Goal: Task Accomplishment & Management: Complete application form

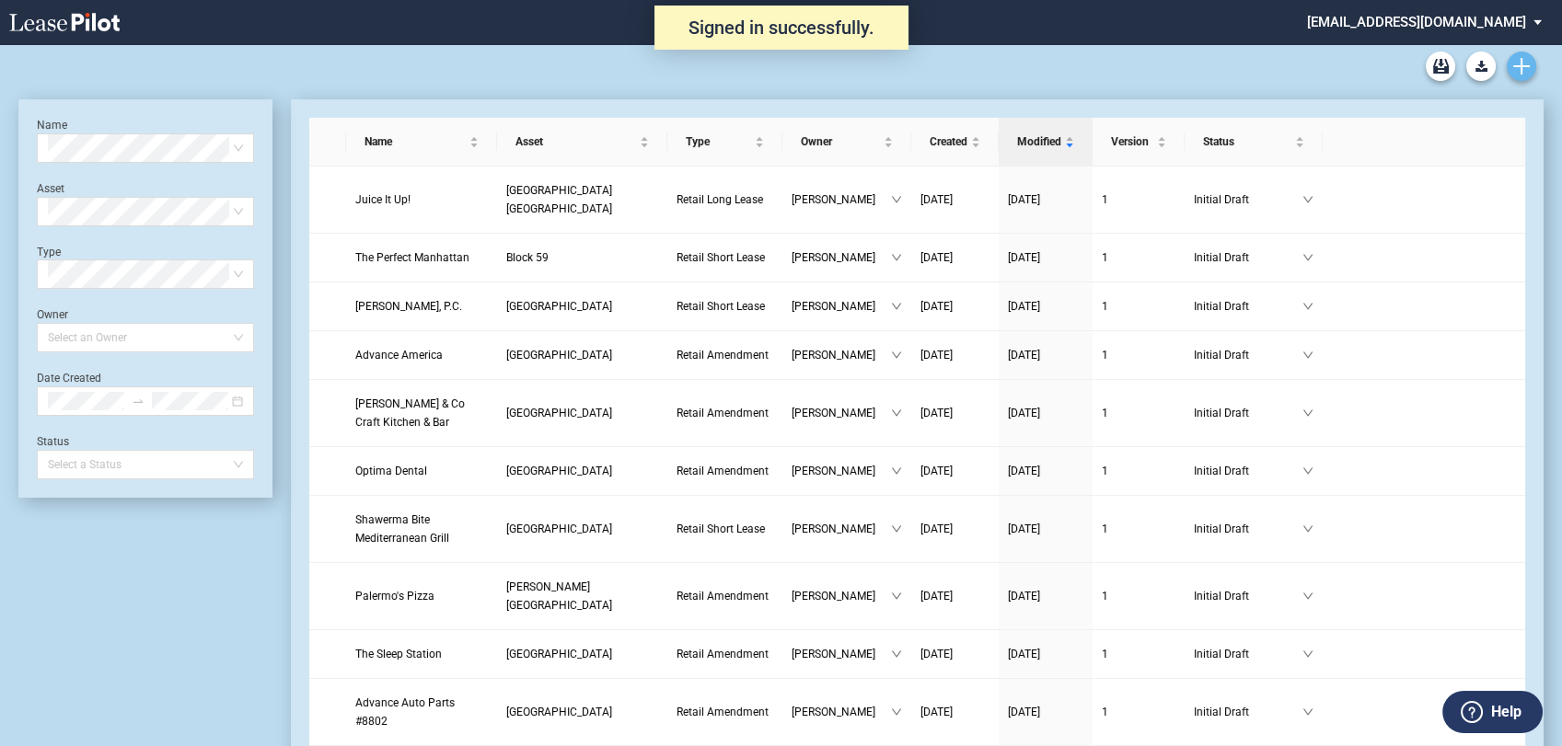
click at [1524, 67] on icon "Create new document" at bounding box center [1521, 66] width 17 height 17
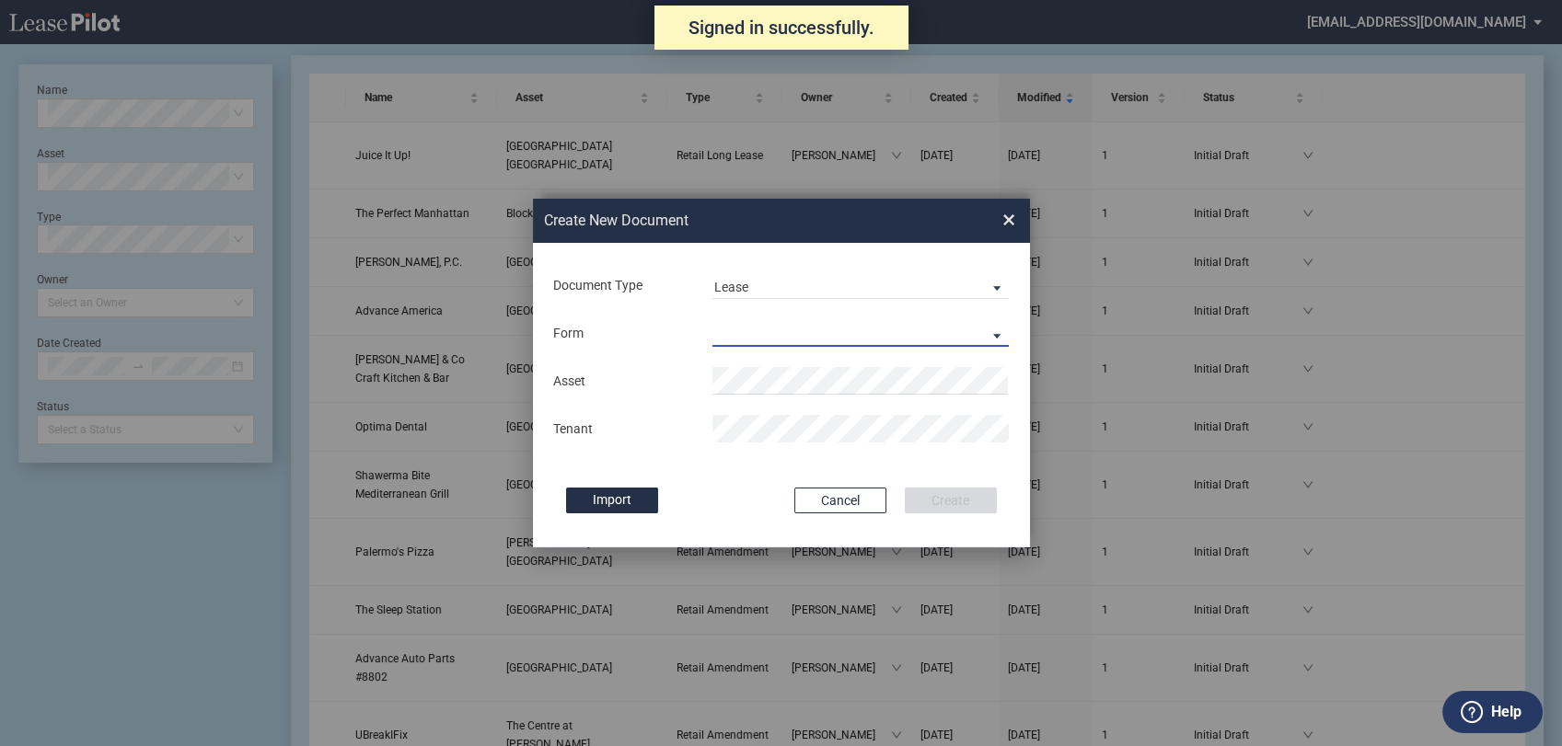
click at [769, 328] on md-select "Retail Long Lease Retail Short Lease" at bounding box center [860, 333] width 297 height 28
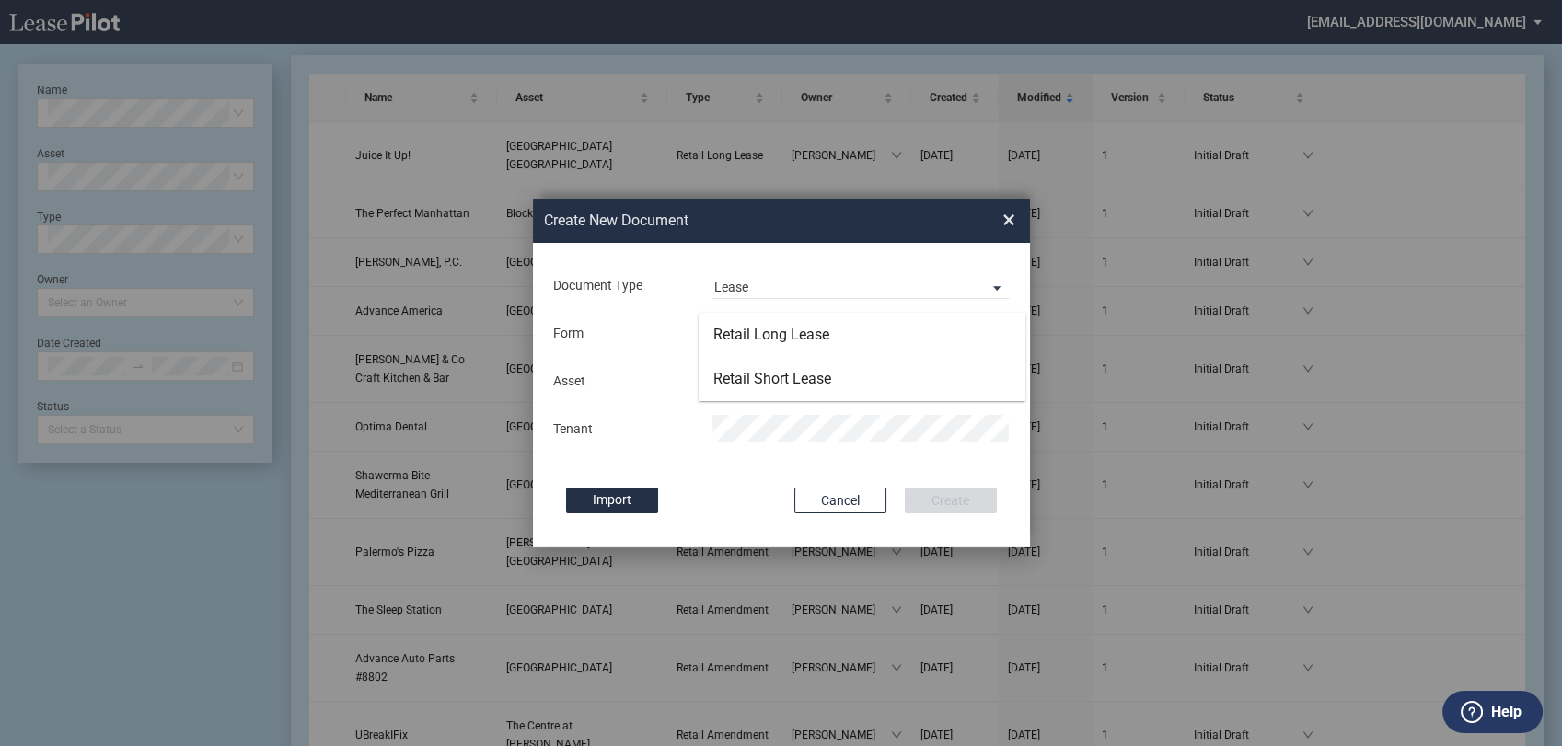
click at [773, 282] on md-backdrop at bounding box center [781, 395] width 1562 height 790
click at [772, 282] on span "Lease" at bounding box center [846, 288] width 264 height 18
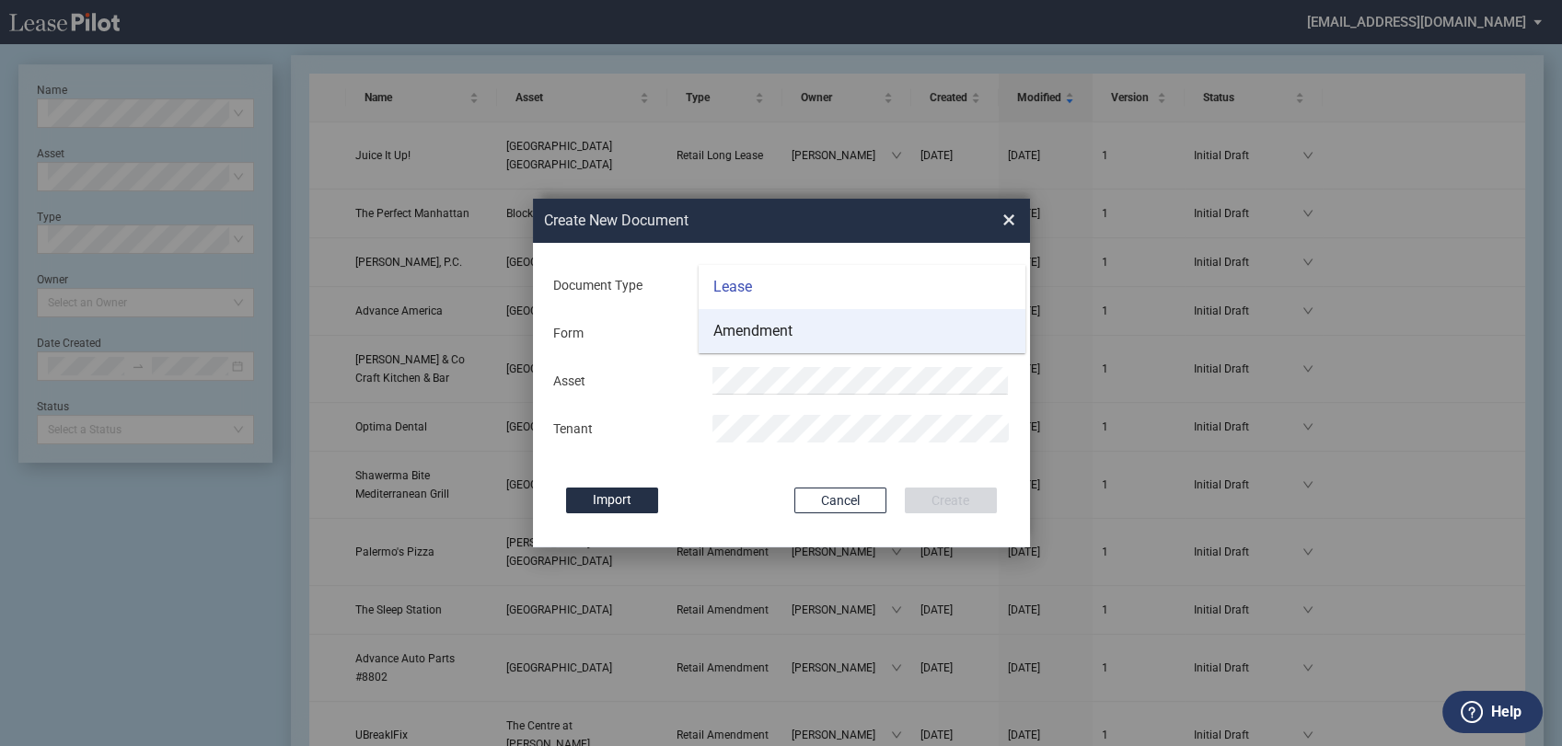
click at [767, 337] on div "Amendment" at bounding box center [752, 331] width 79 height 20
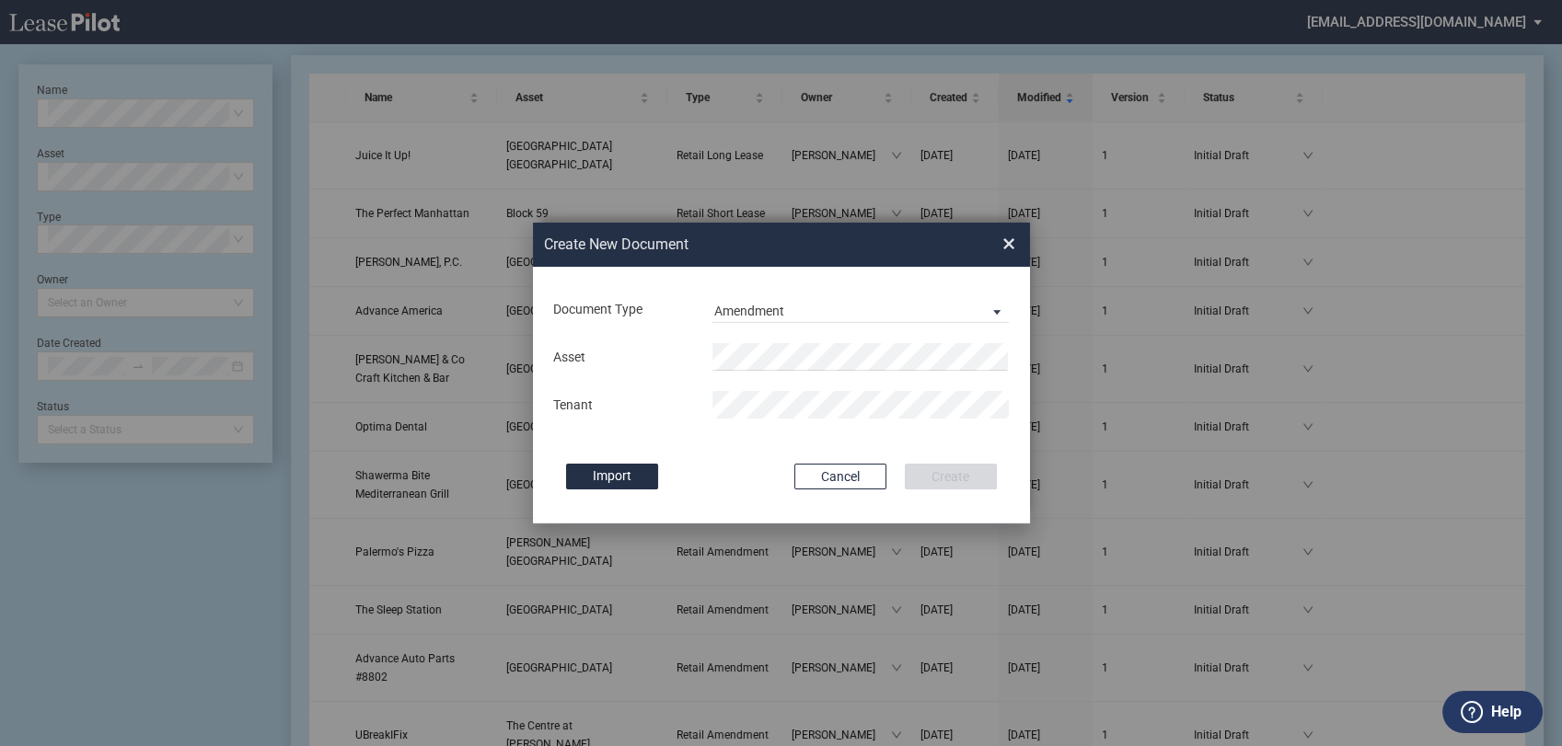
click at [772, 337] on div "Asset Tenant" at bounding box center [781, 381] width 460 height 96
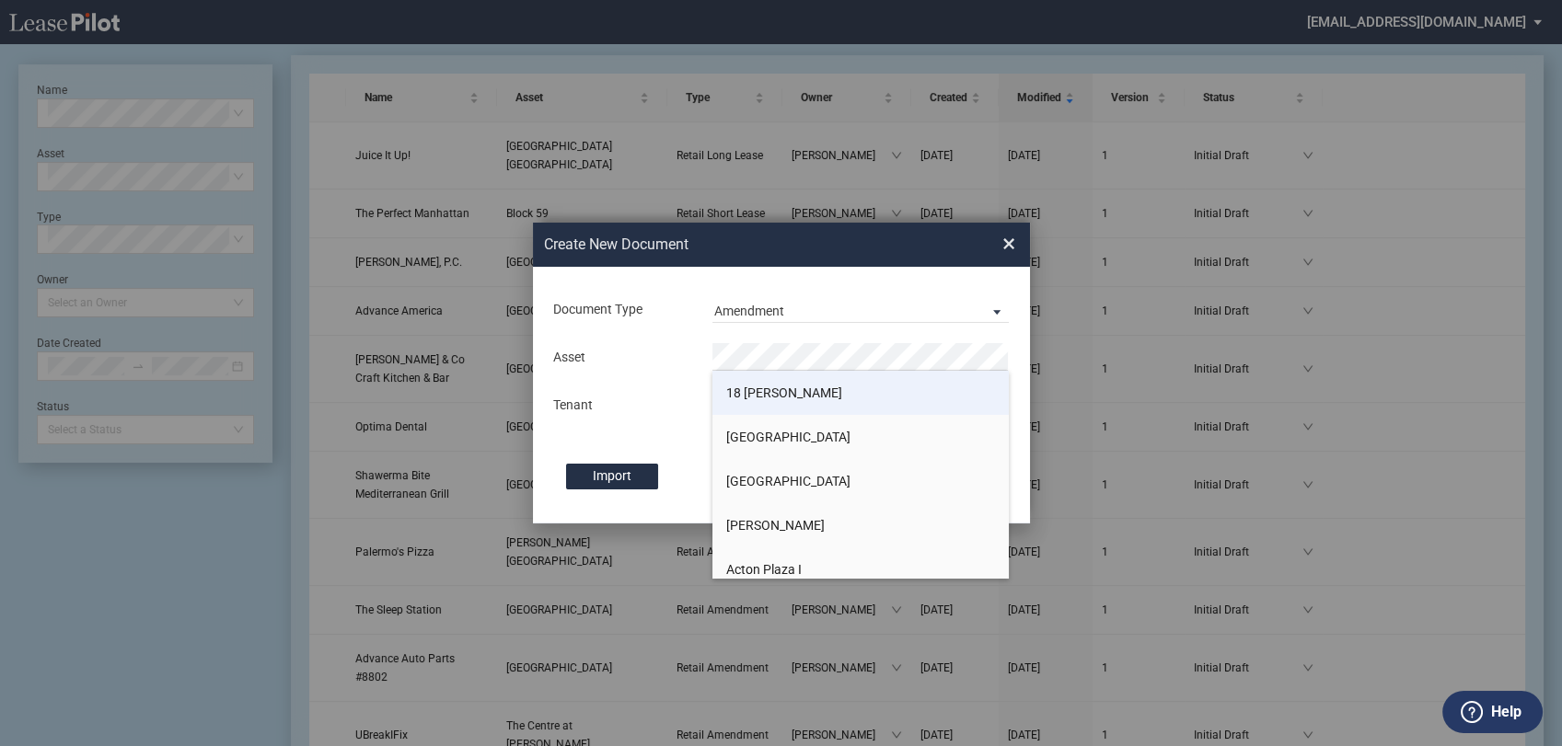
click at [768, 396] on span "18 Ryan" at bounding box center [784, 393] width 116 height 15
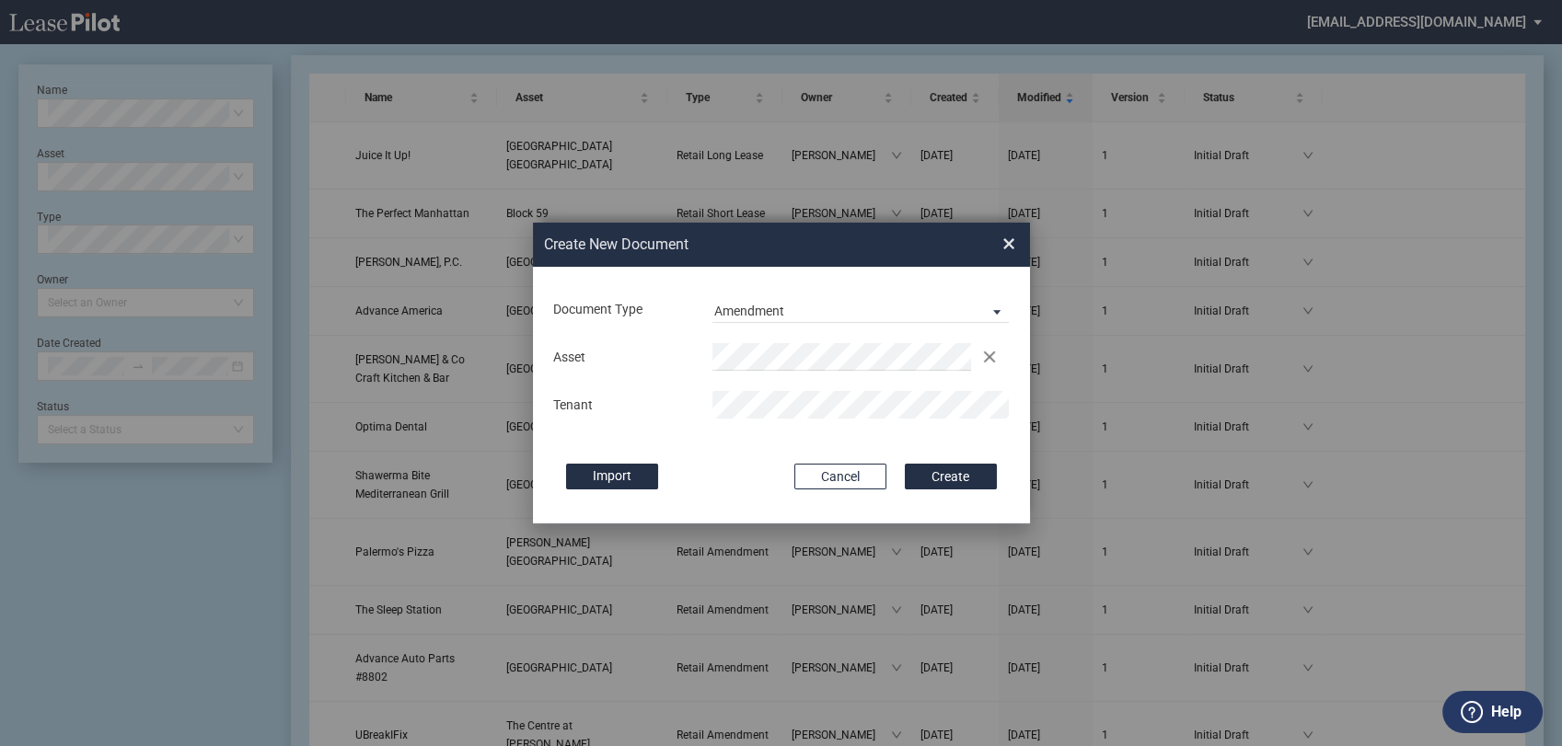
click at [727, 480] on div "Import" at bounding box center [671, 477] width 210 height 26
click at [945, 484] on button "Create" at bounding box center [951, 477] width 92 height 26
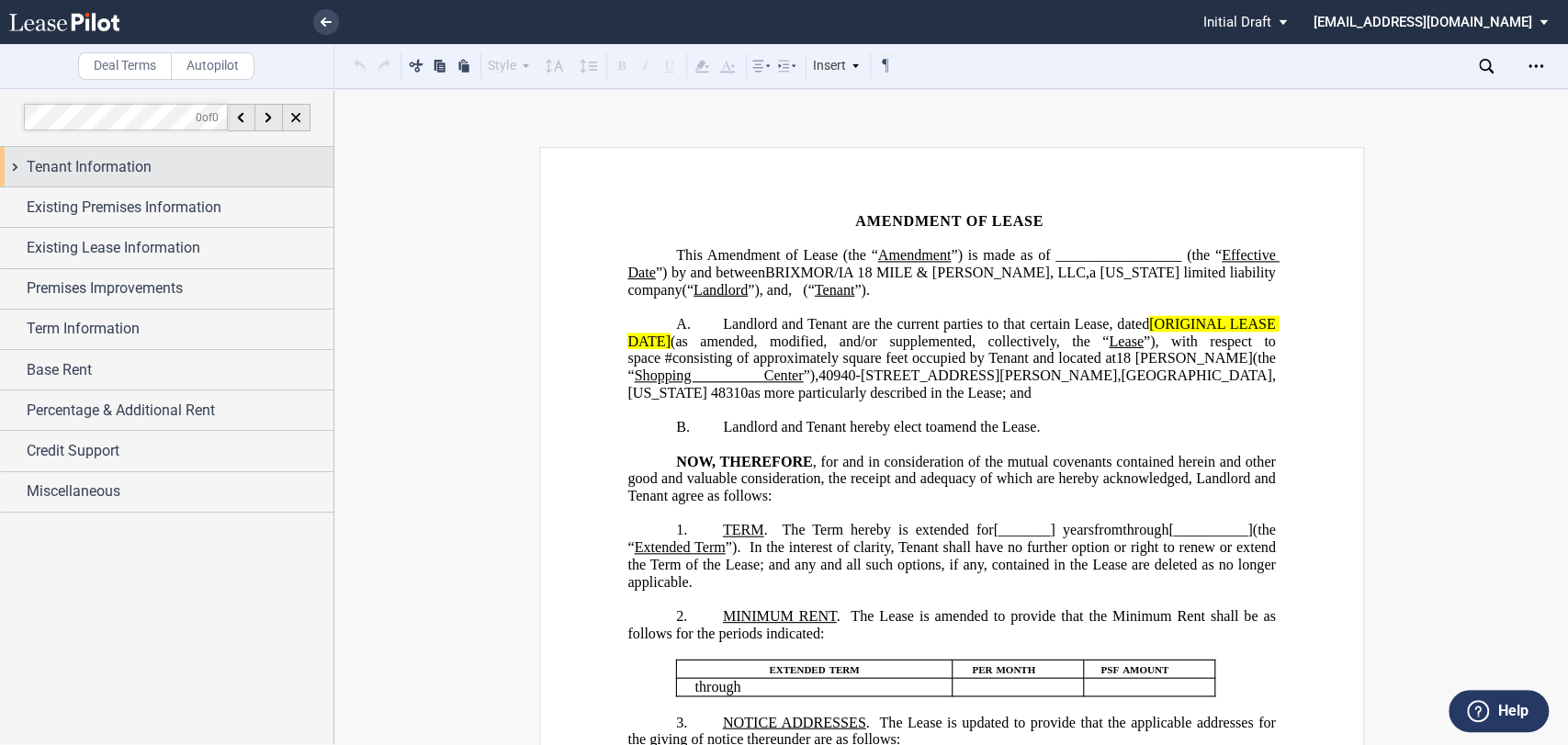
click at [220, 167] on div "Tenant Information" at bounding box center [180, 167] width 306 height 22
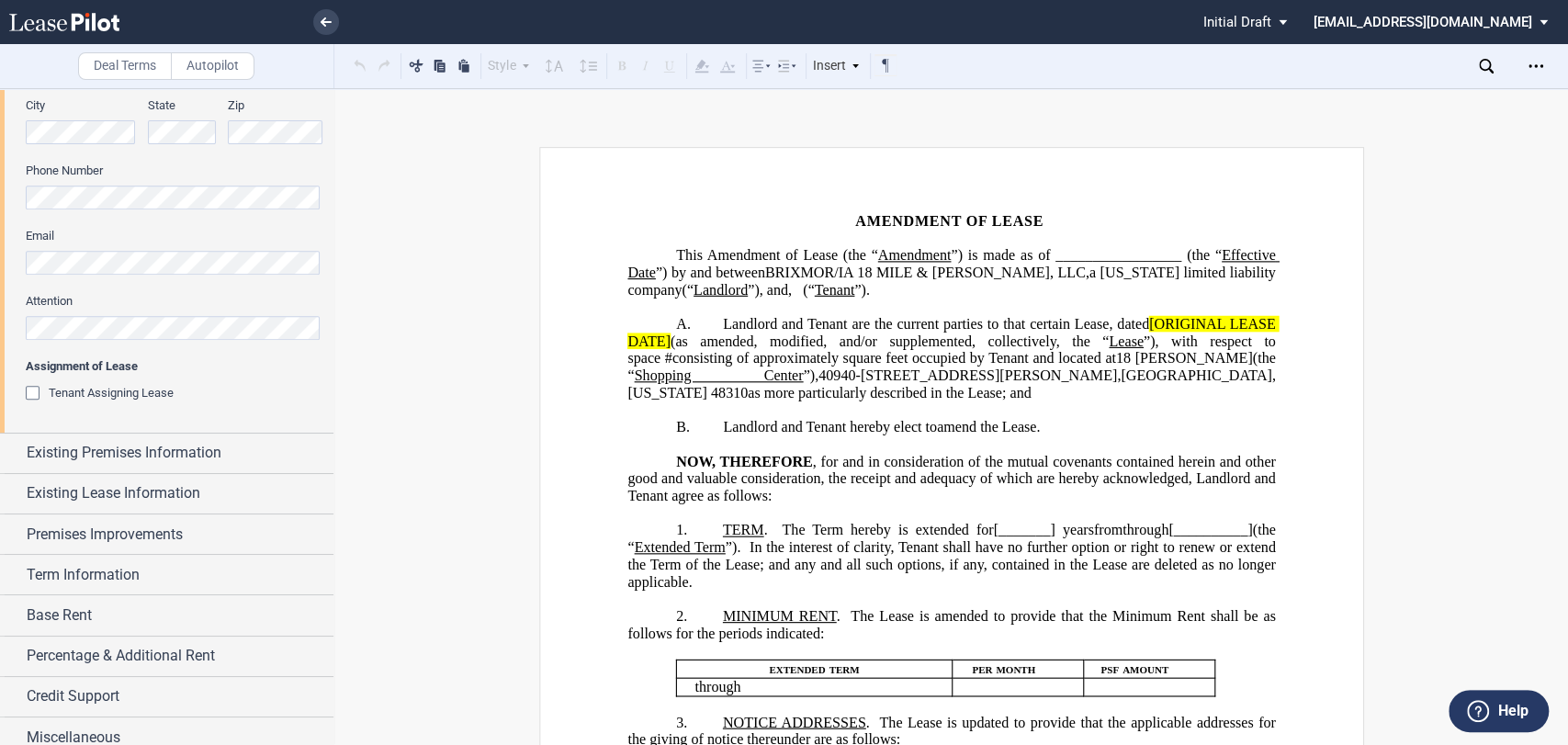
scroll to position [510, 0]
click at [102, 398] on div "Tenant Assigning Lease" at bounding box center [111, 390] width 125 height 17
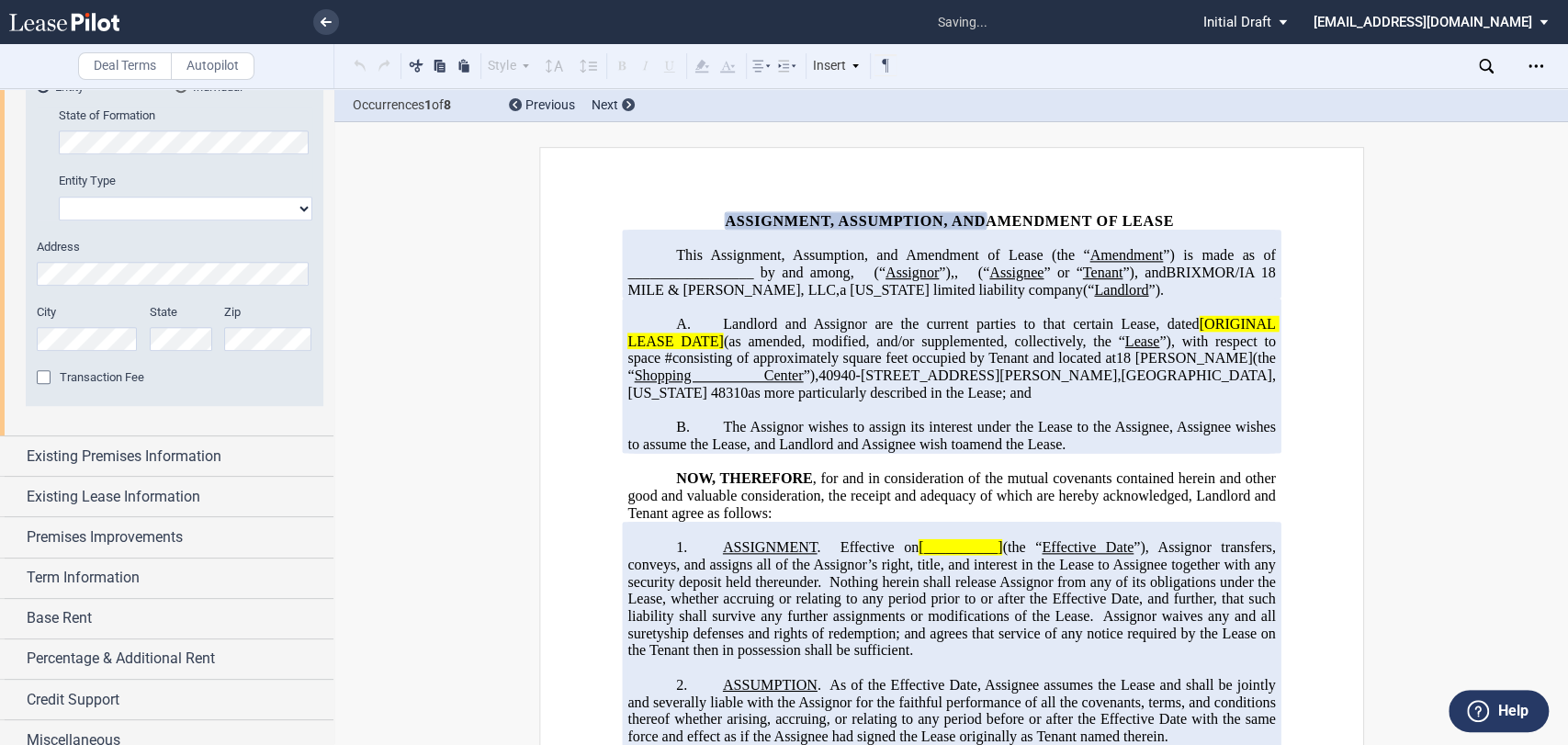
scroll to position [969, 0]
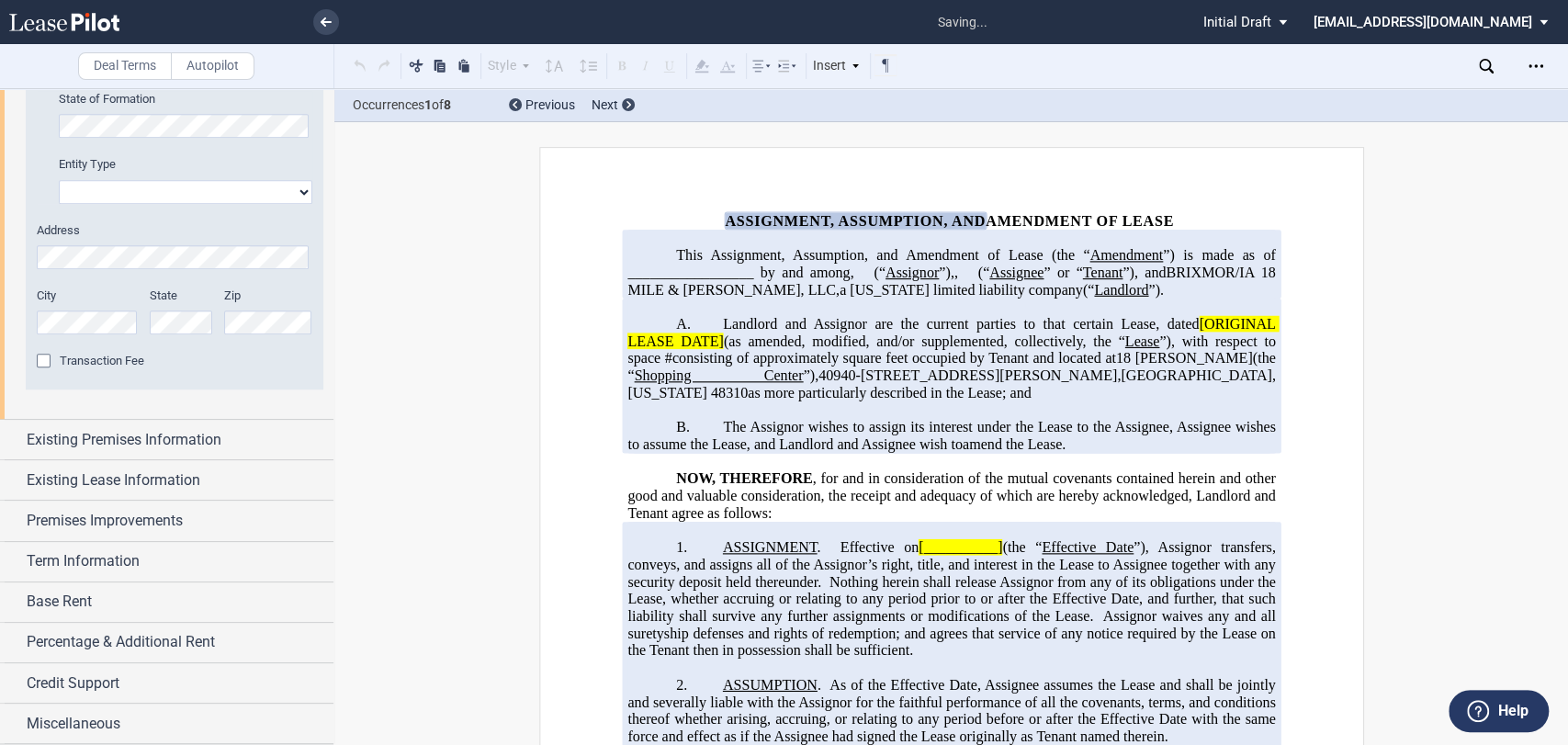
click at [99, 364] on span "Transaction Fee" at bounding box center [102, 361] width 85 height 14
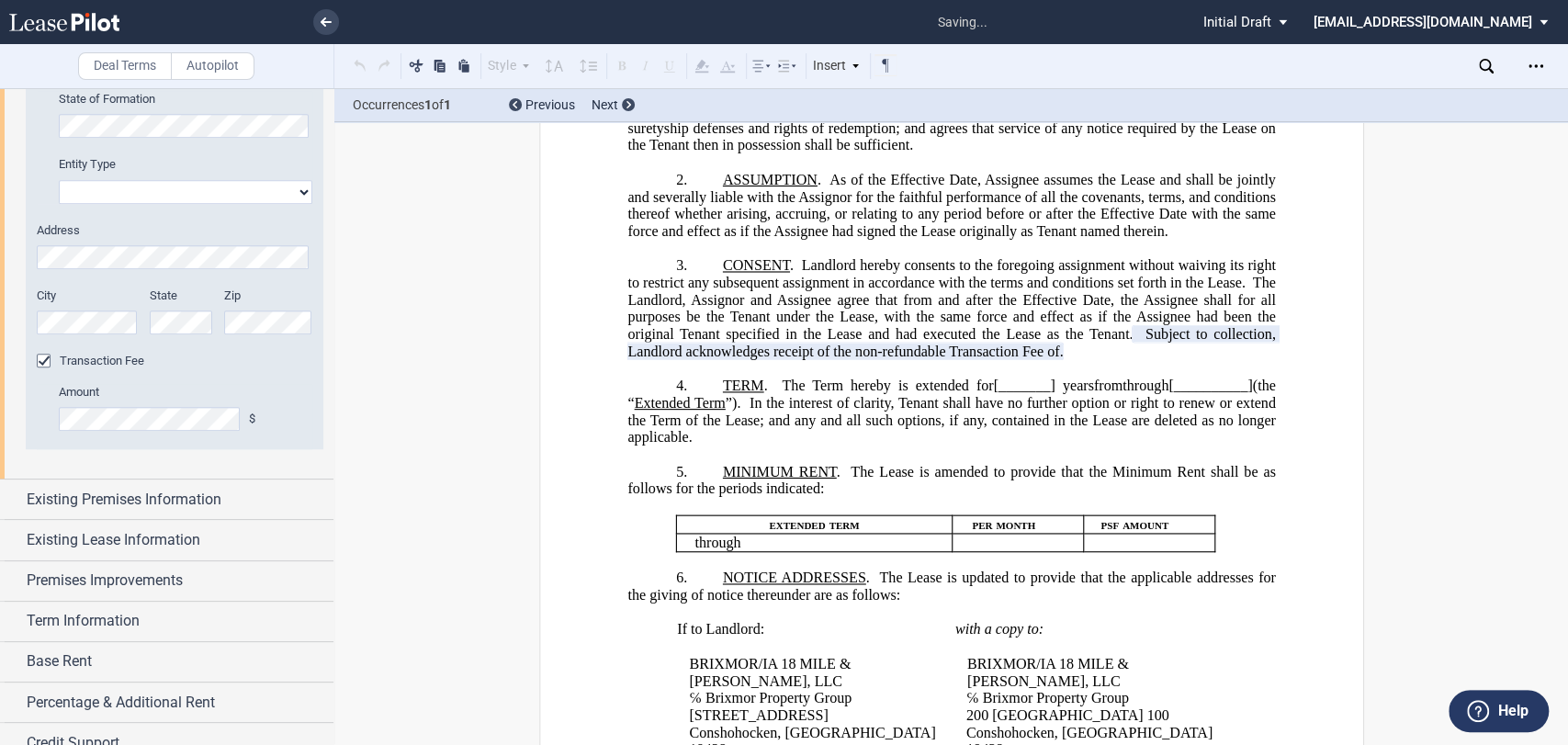
scroll to position [536, 0]
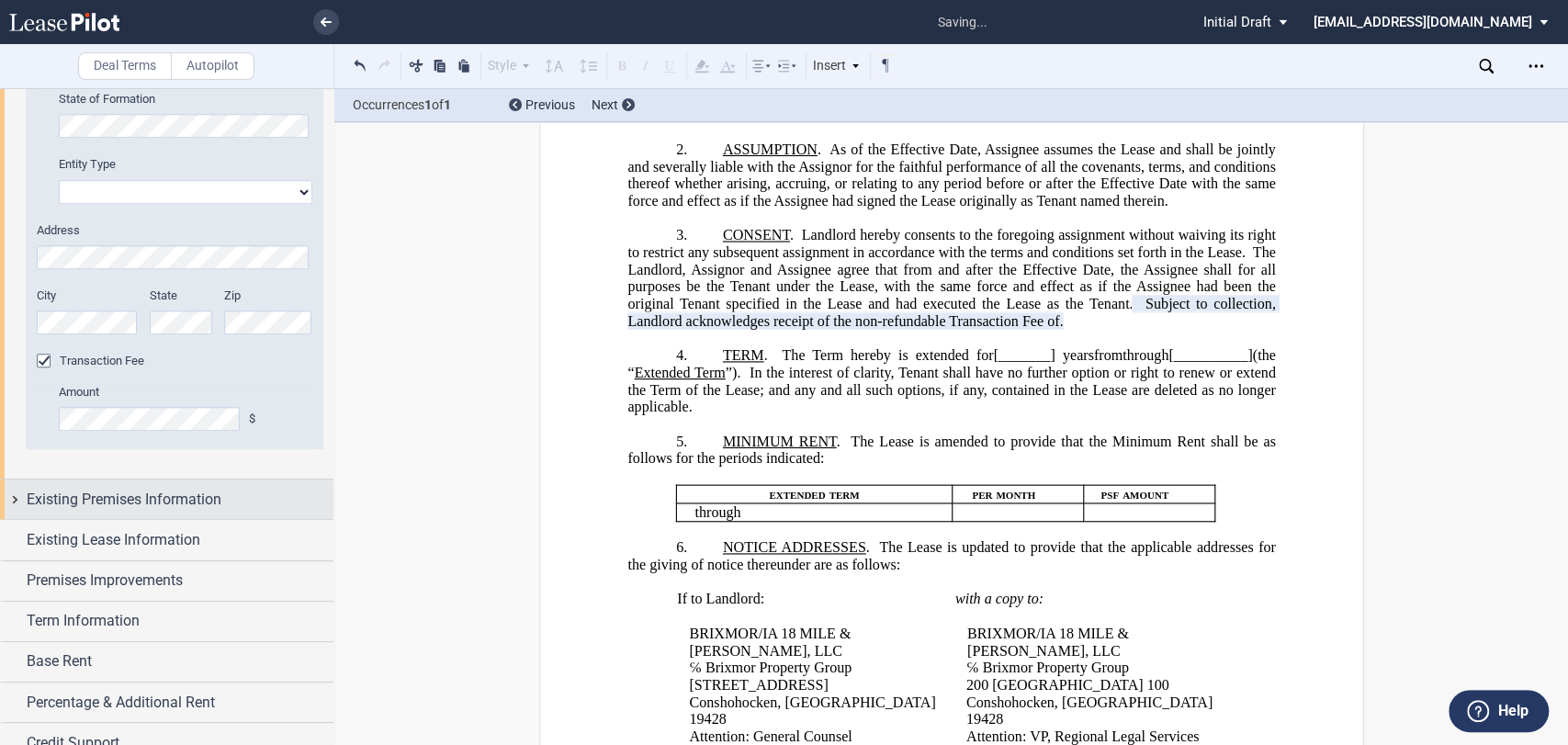
click at [181, 489] on span "Existing Premises Information" at bounding box center [124, 500] width 195 height 22
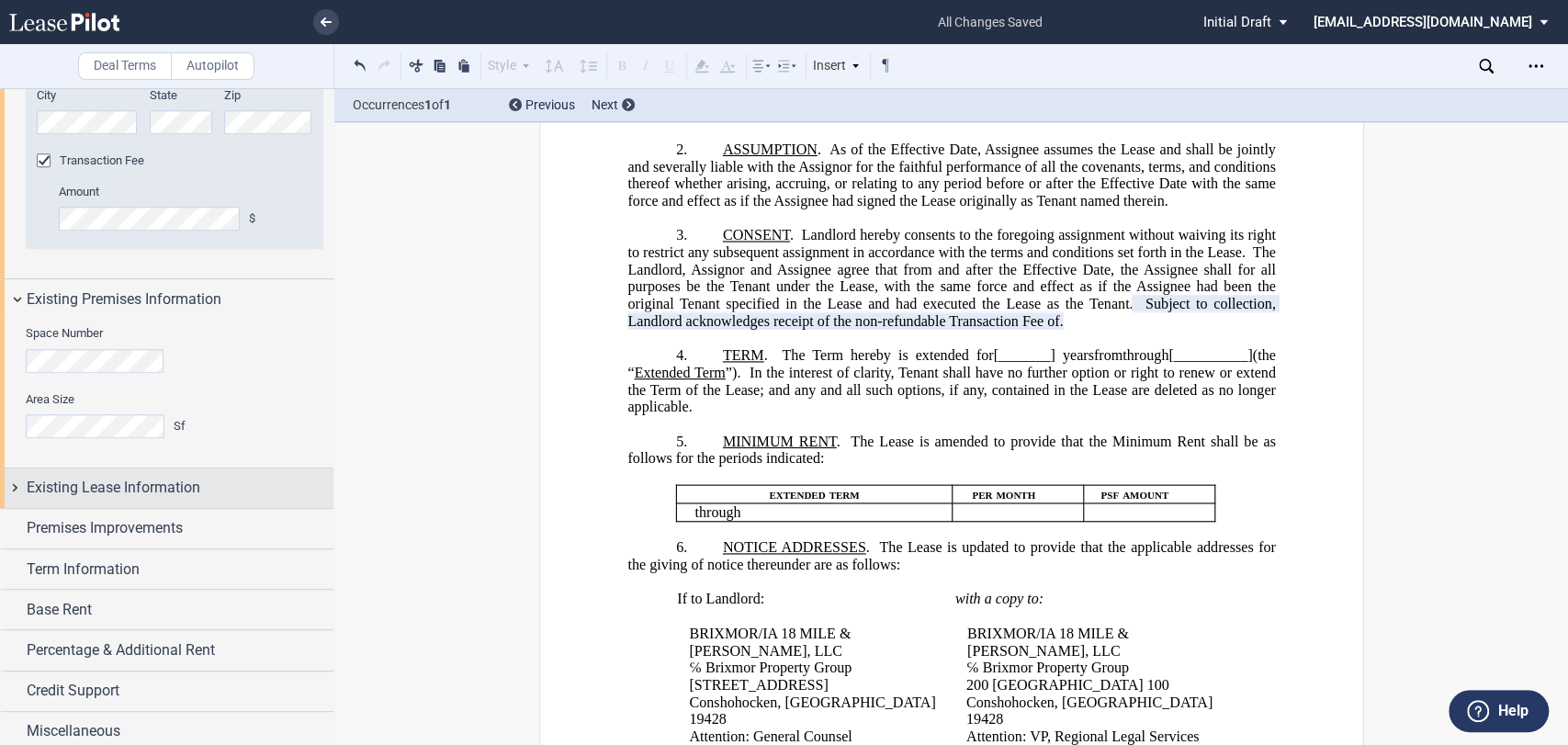
click at [140, 489] on span "Existing Lease Information" at bounding box center [114, 488] width 174 height 22
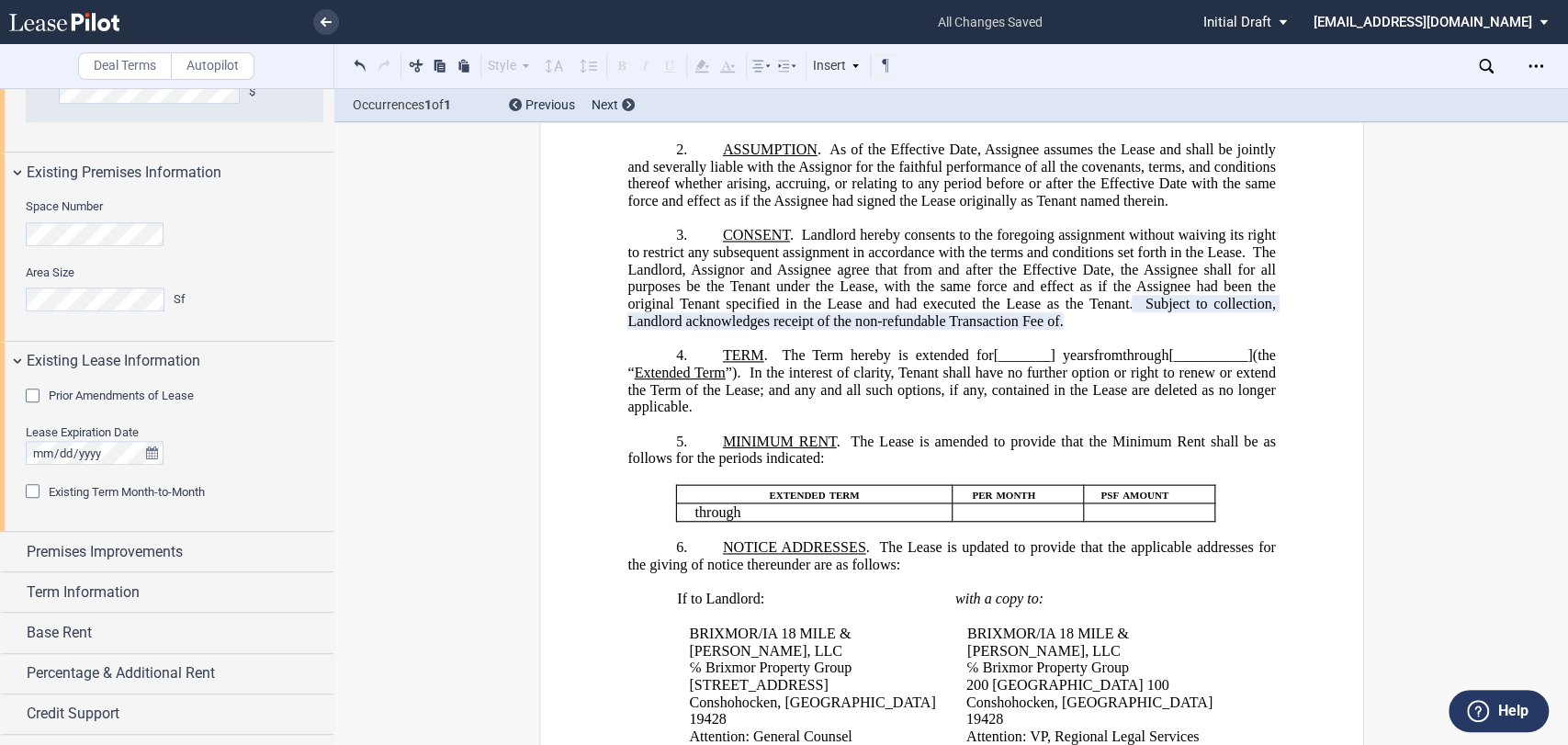
scroll to position [1311, 0]
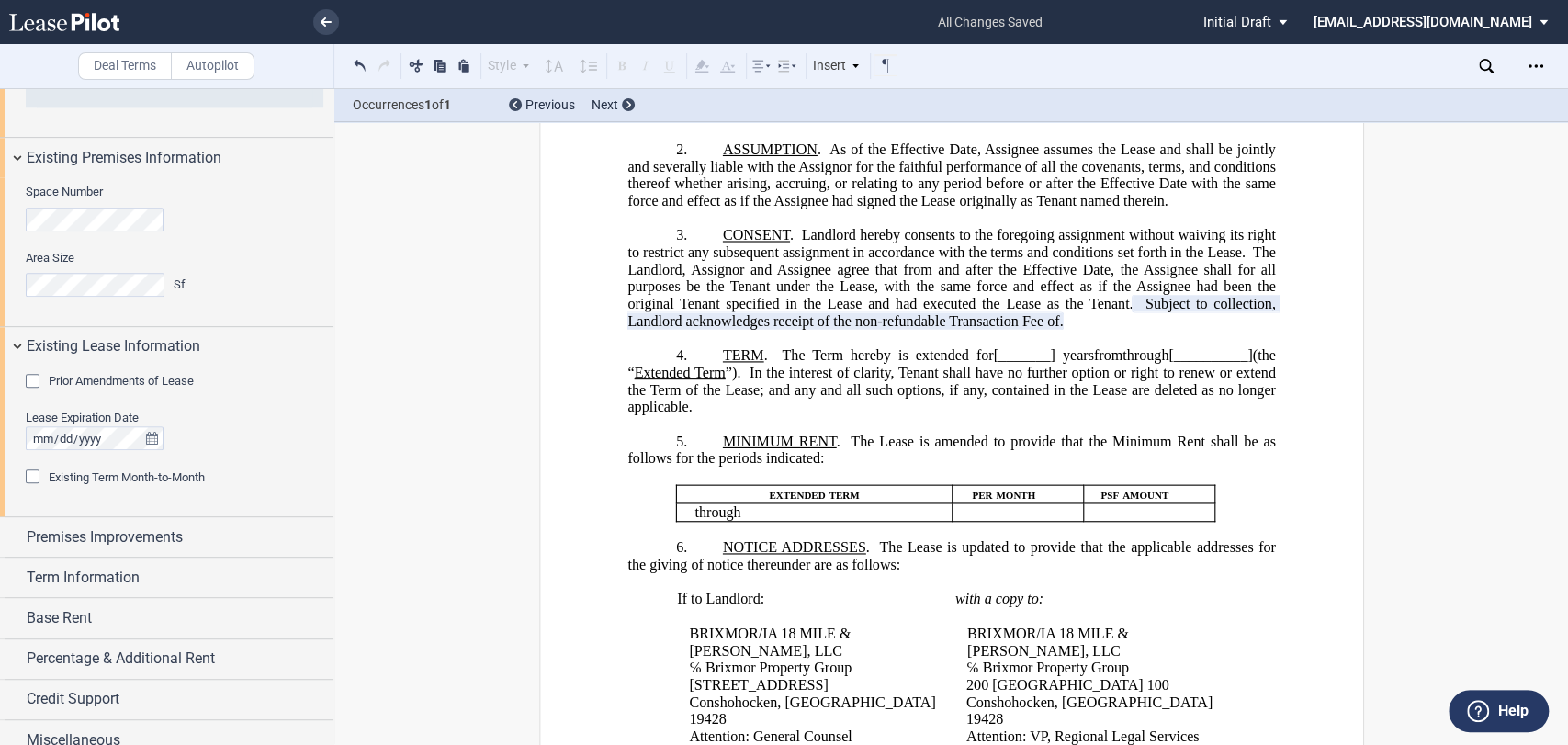
click at [114, 386] on span "Prior Amendments of Lease" at bounding box center [121, 381] width 145 height 14
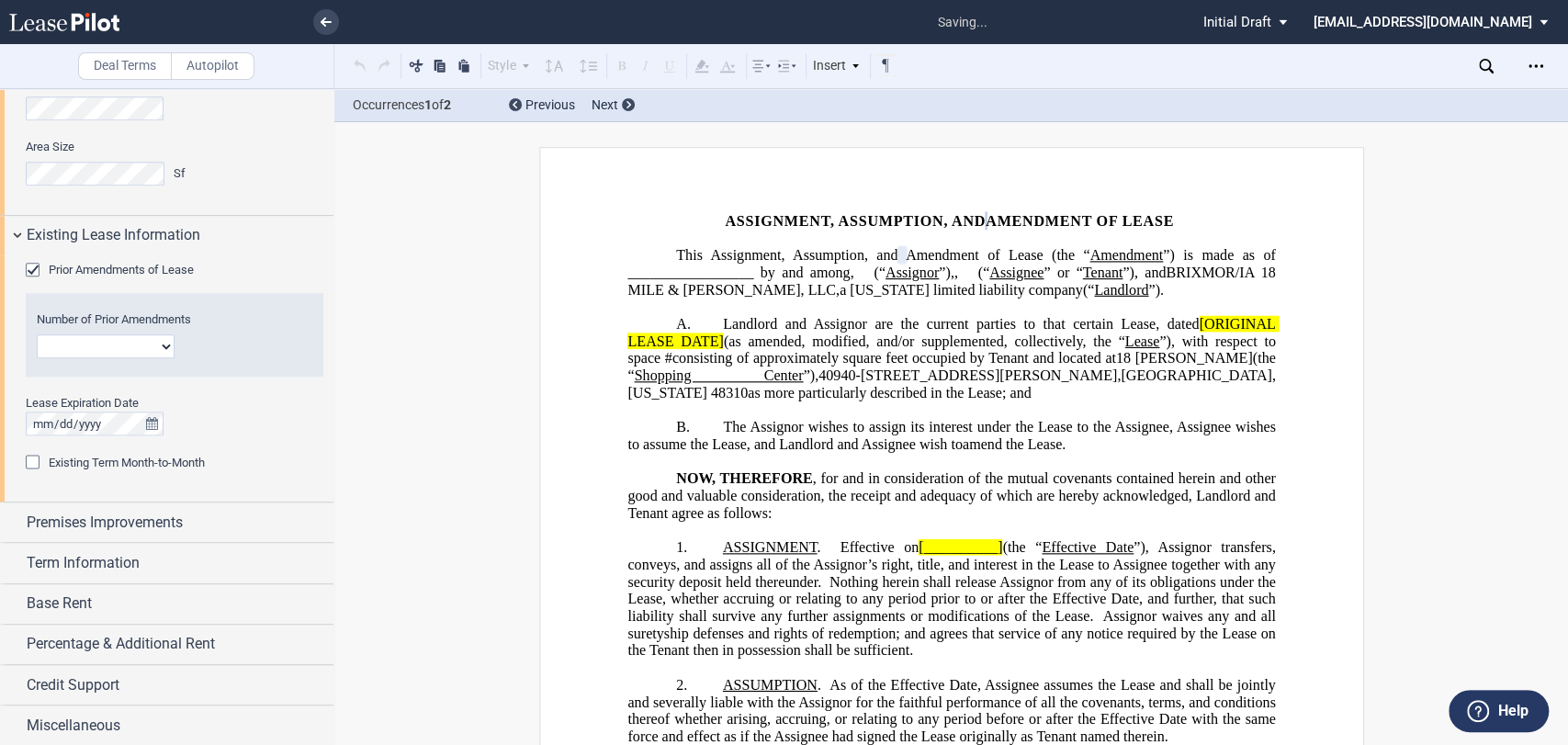
scroll to position [1423, 0]
click at [125, 465] on span "Existing Term Month-to-Month" at bounding box center [127, 462] width 156 height 14
click at [137, 534] on div "Premises Improvements" at bounding box center [167, 522] width 333 height 40
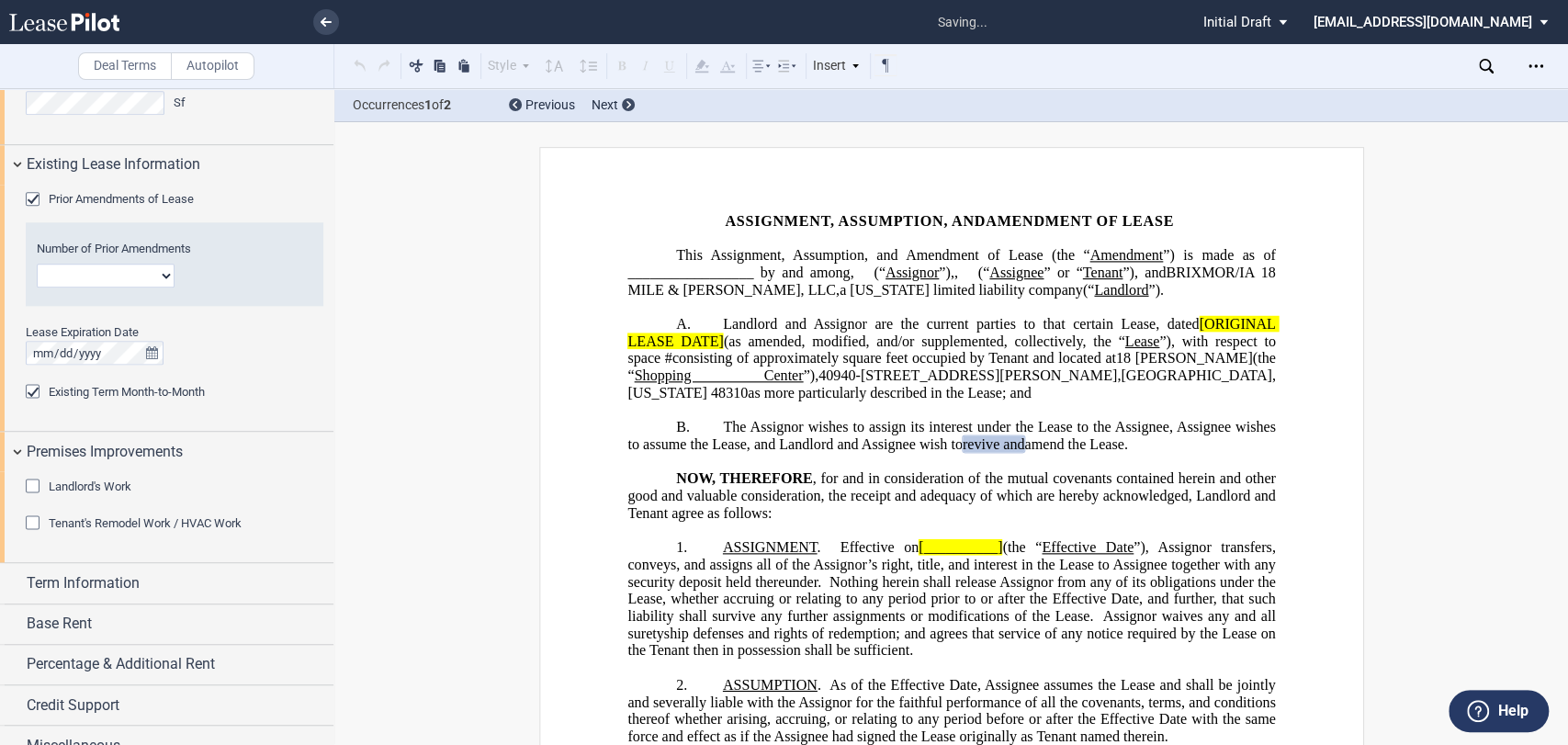
scroll to position [1502, 0]
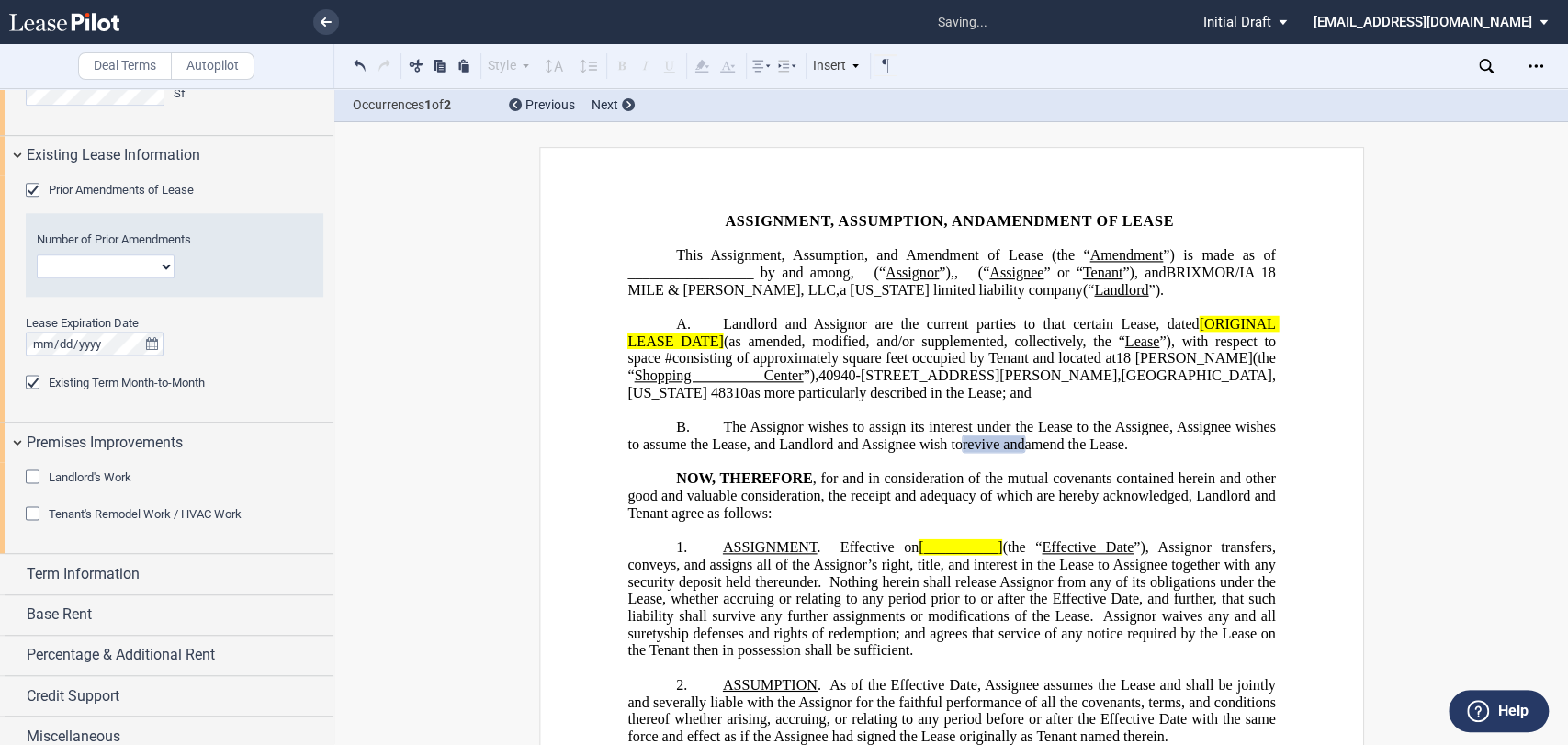
click at [120, 480] on span "Landlord's Work" at bounding box center [90, 477] width 83 height 14
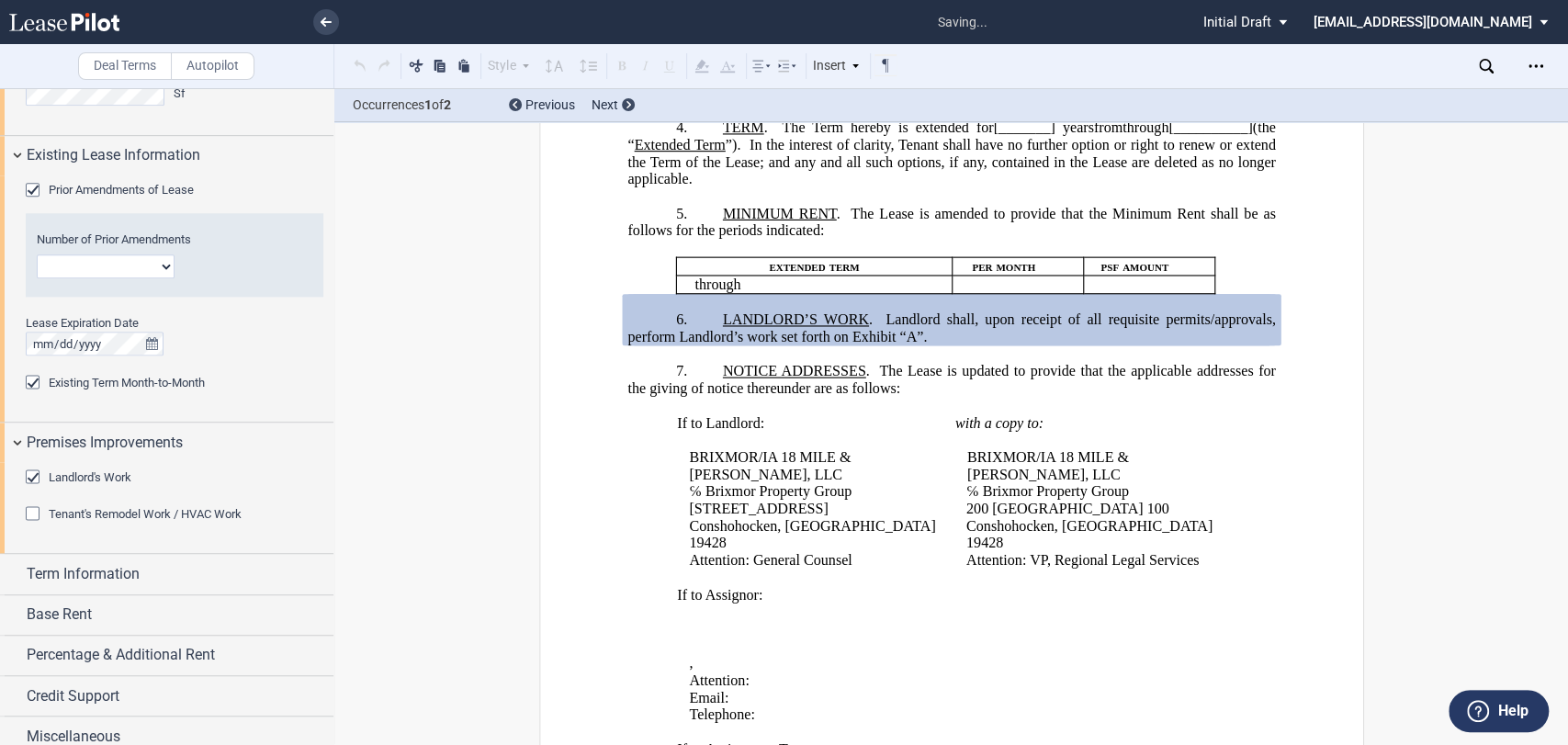
scroll to position [779, 0]
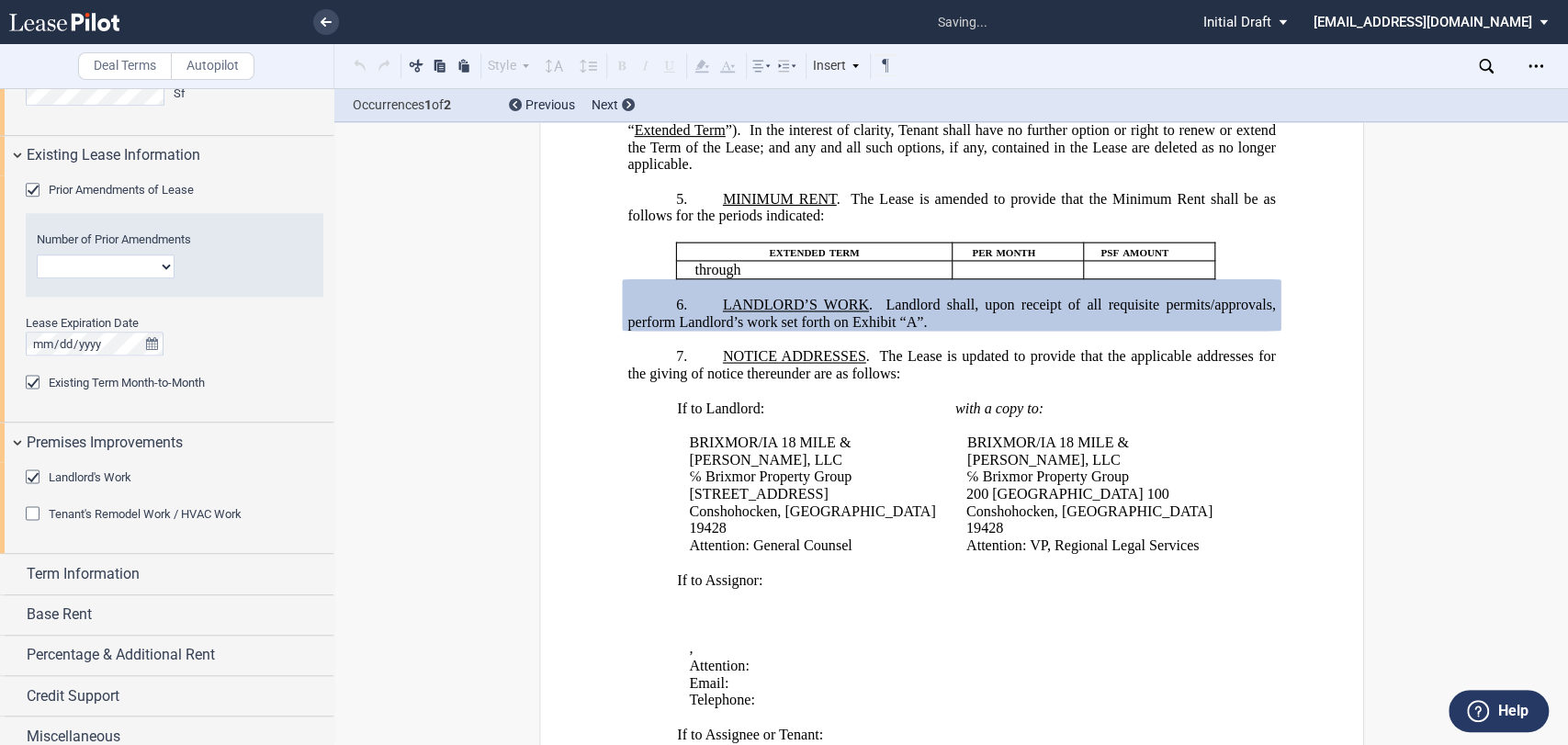
click at [122, 508] on span "Tenant's Remodel Work / HVAC Work" at bounding box center [145, 514] width 193 height 14
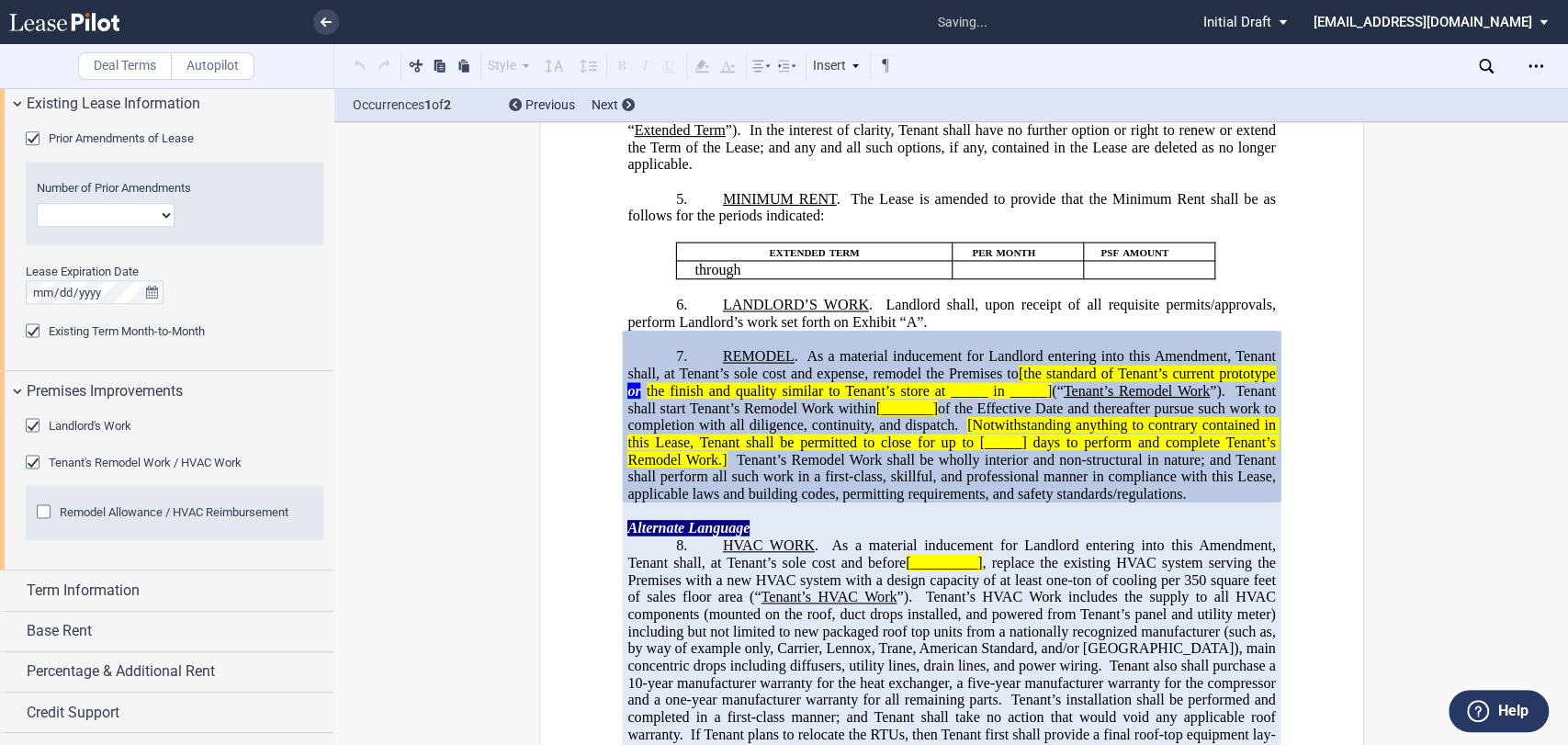
scroll to position [1582, 0]
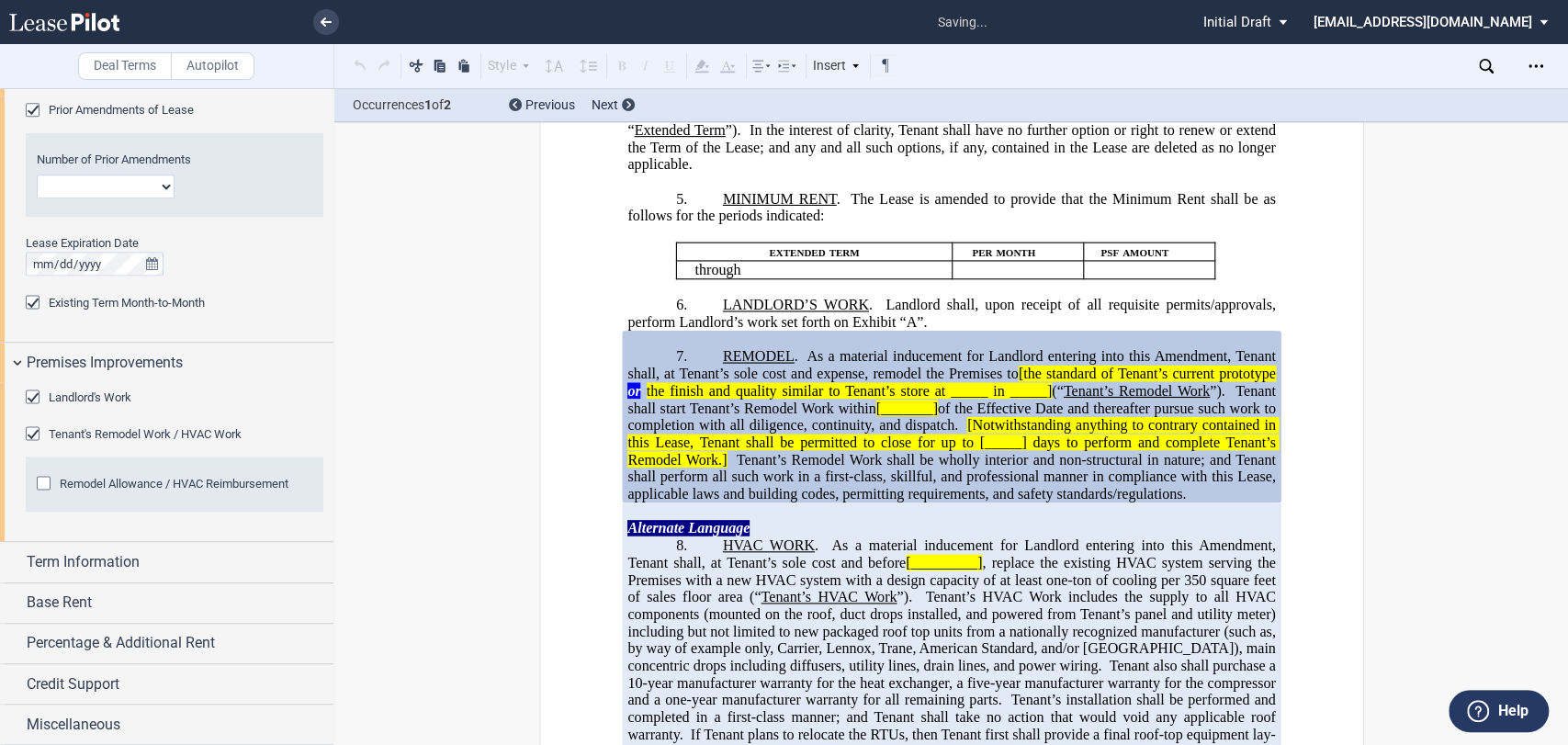
click at [108, 482] on span "Remodel Allowance / HVAC Reimbursement" at bounding box center [174, 484] width 229 height 14
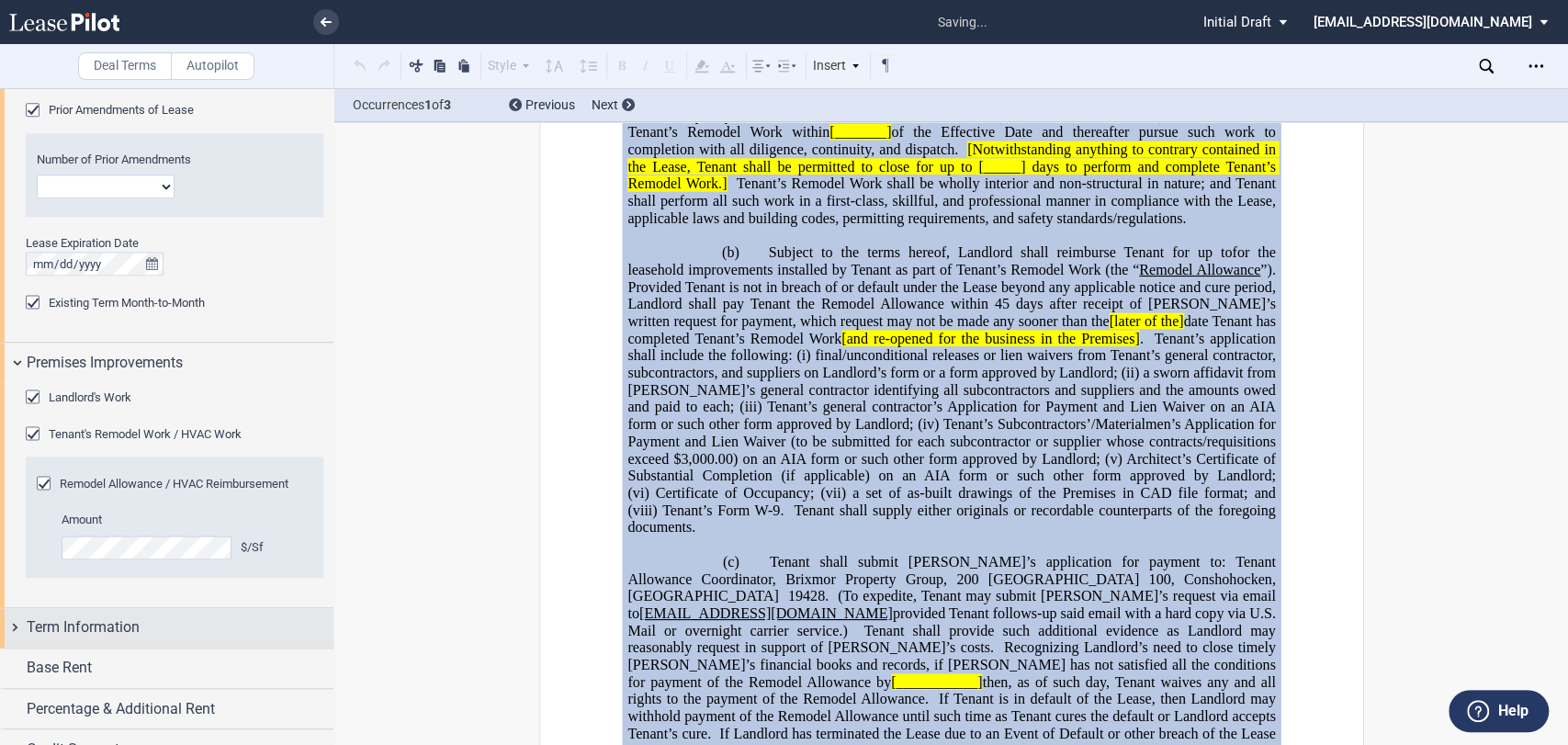
scroll to position [1078, 0]
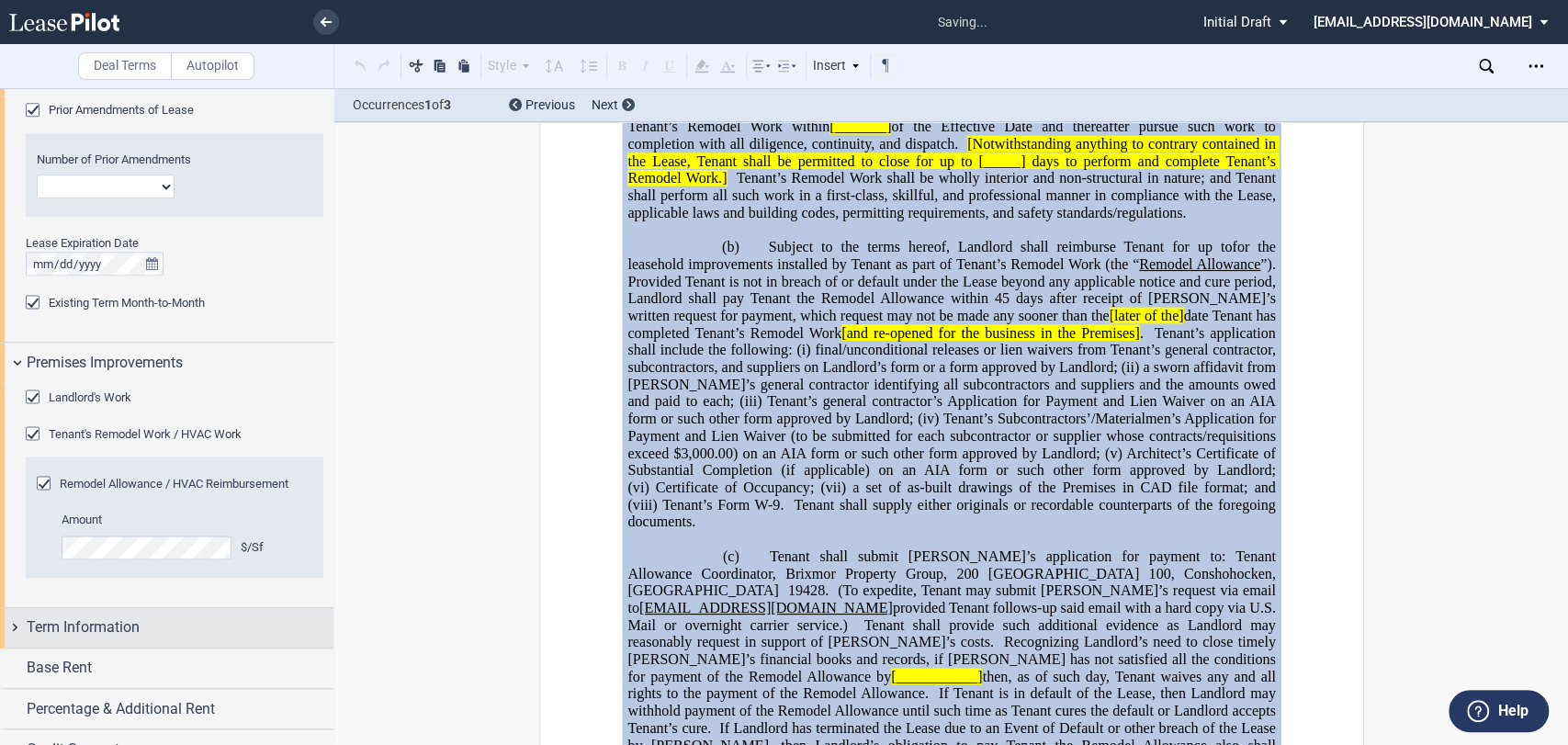
click at [101, 632] on span "Term Information" at bounding box center [83, 628] width 113 height 22
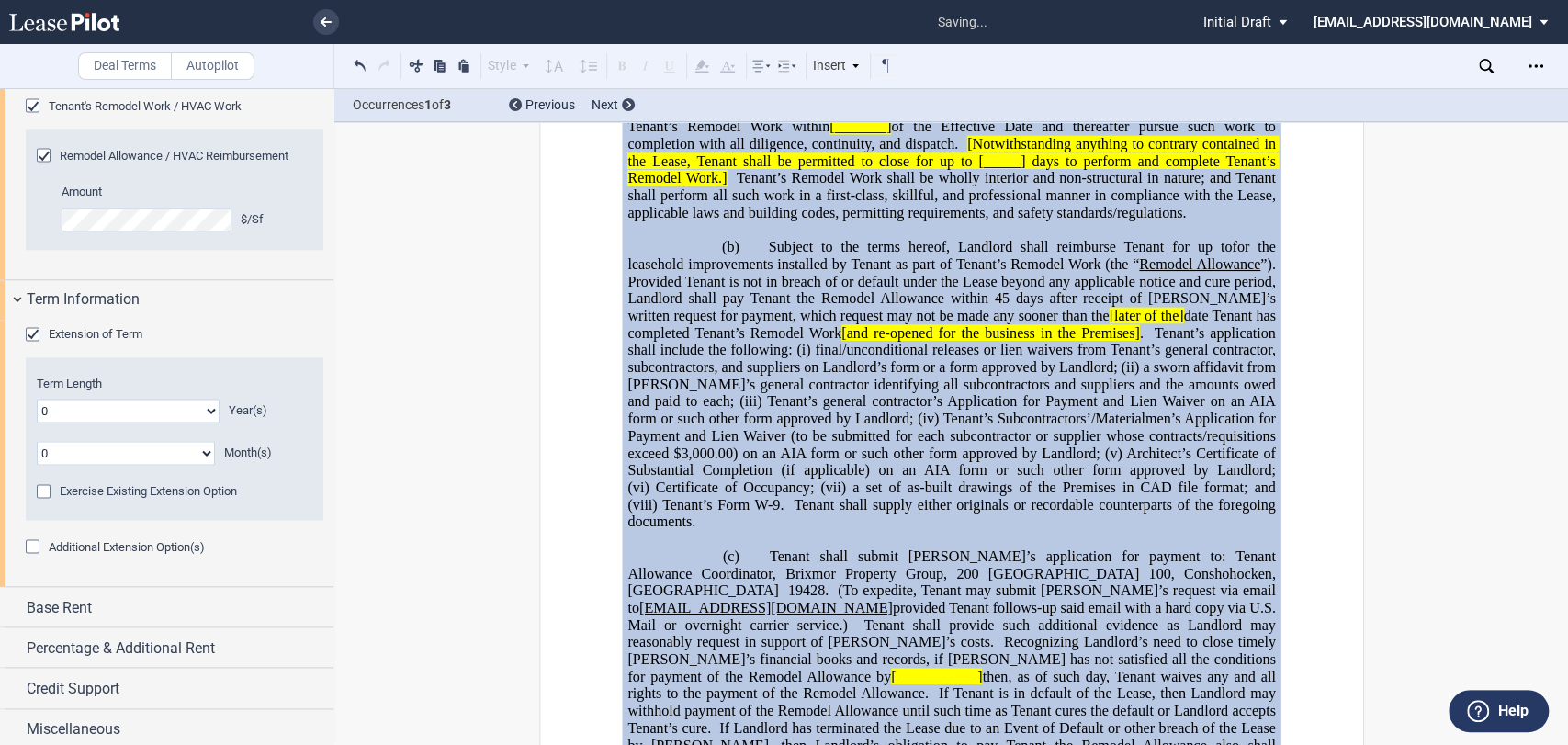
scroll to position [1914, 0]
click at [108, 486] on span "Exercise Existing Extension Option" at bounding box center [149, 486] width 178 height 14
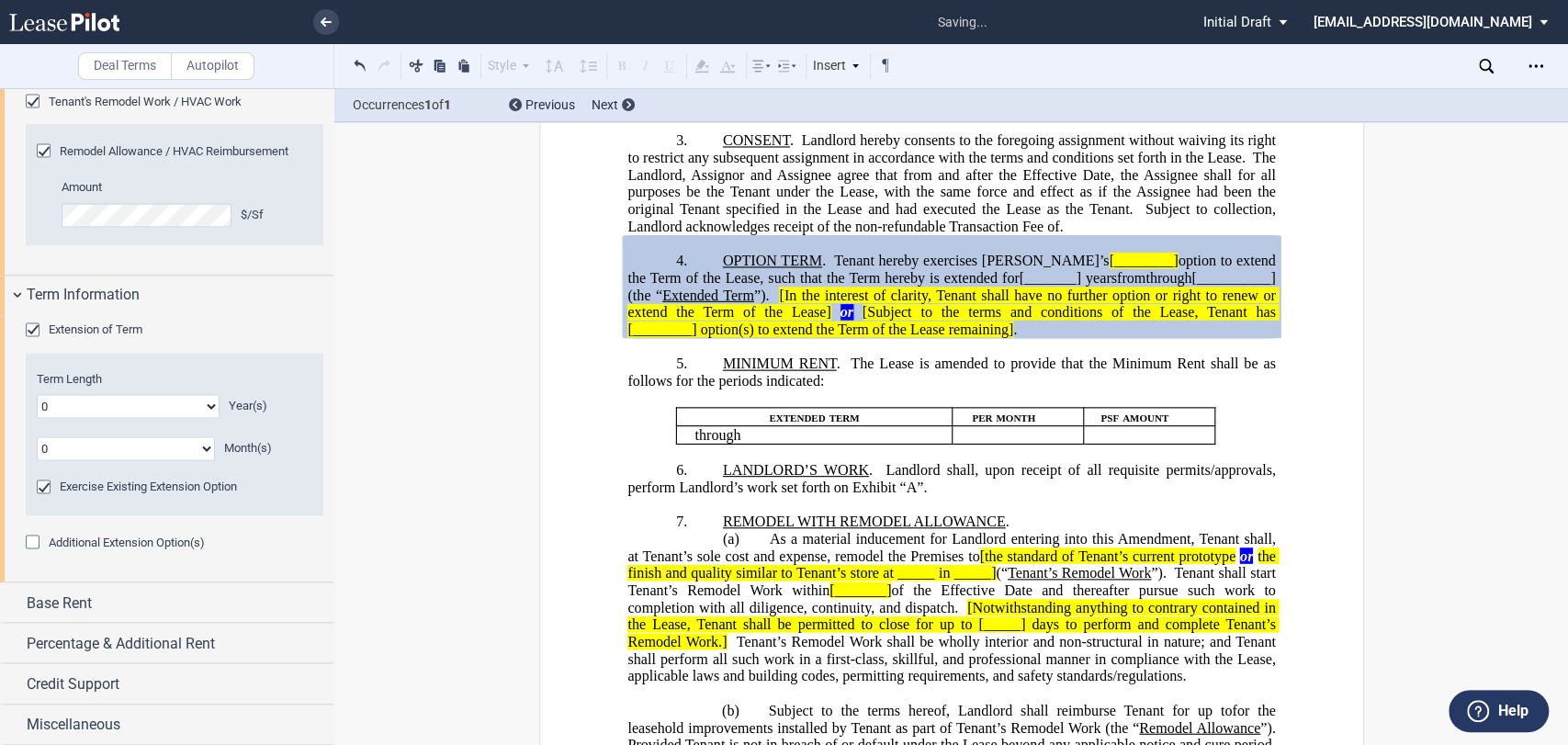
scroll to position [604, 0]
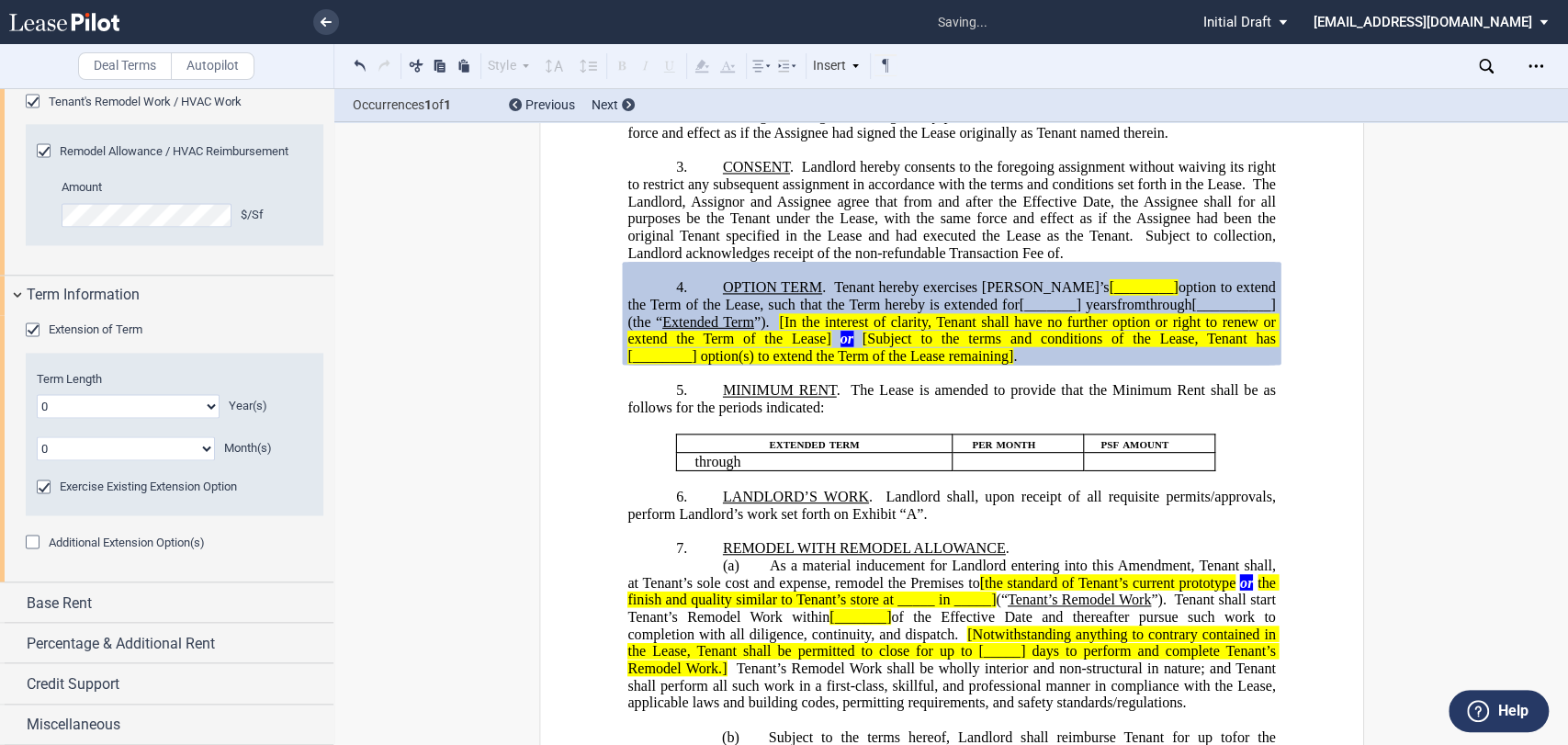
click at [112, 541] on span "Additional Extension Option(s)" at bounding box center [127, 542] width 156 height 14
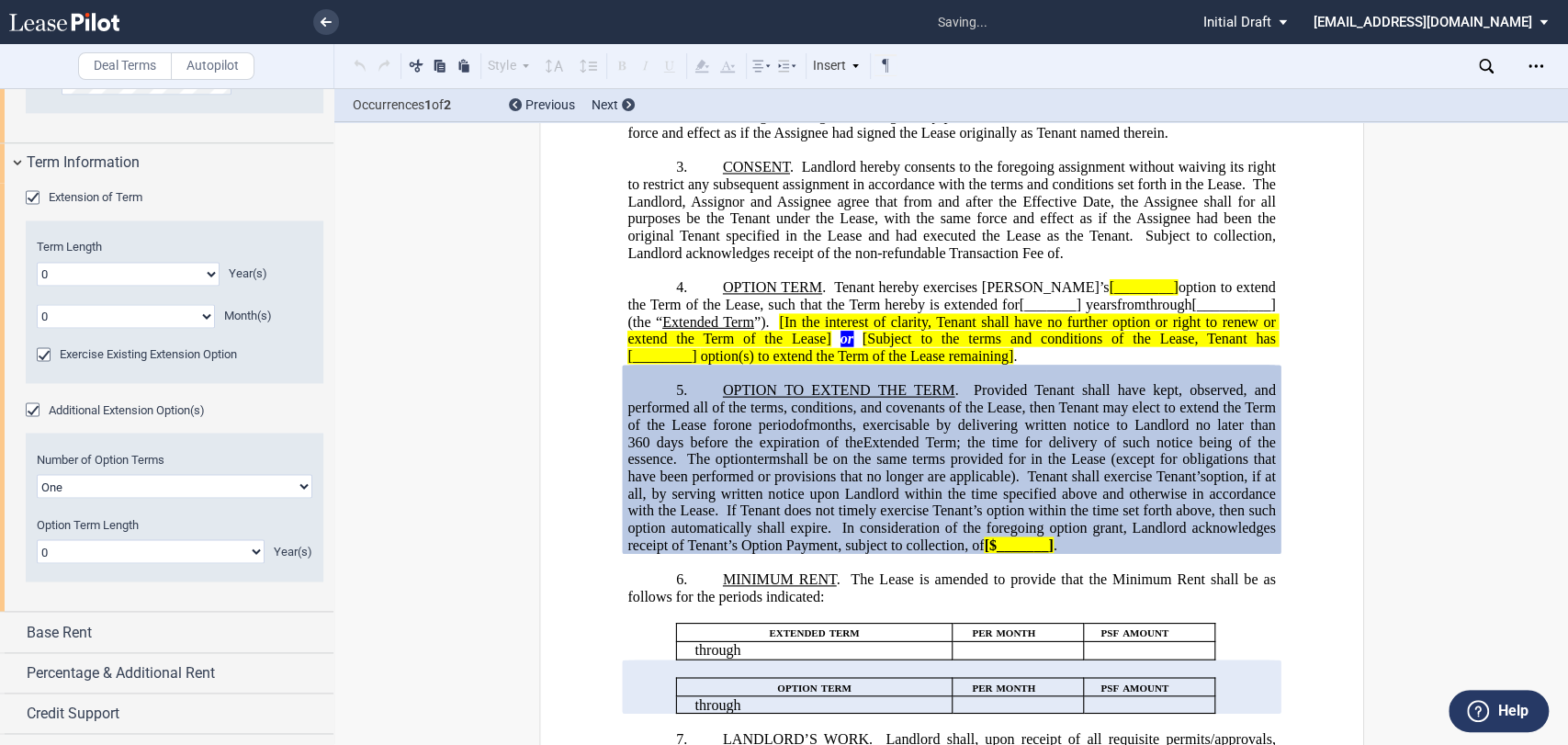
scroll to position [2076, 0]
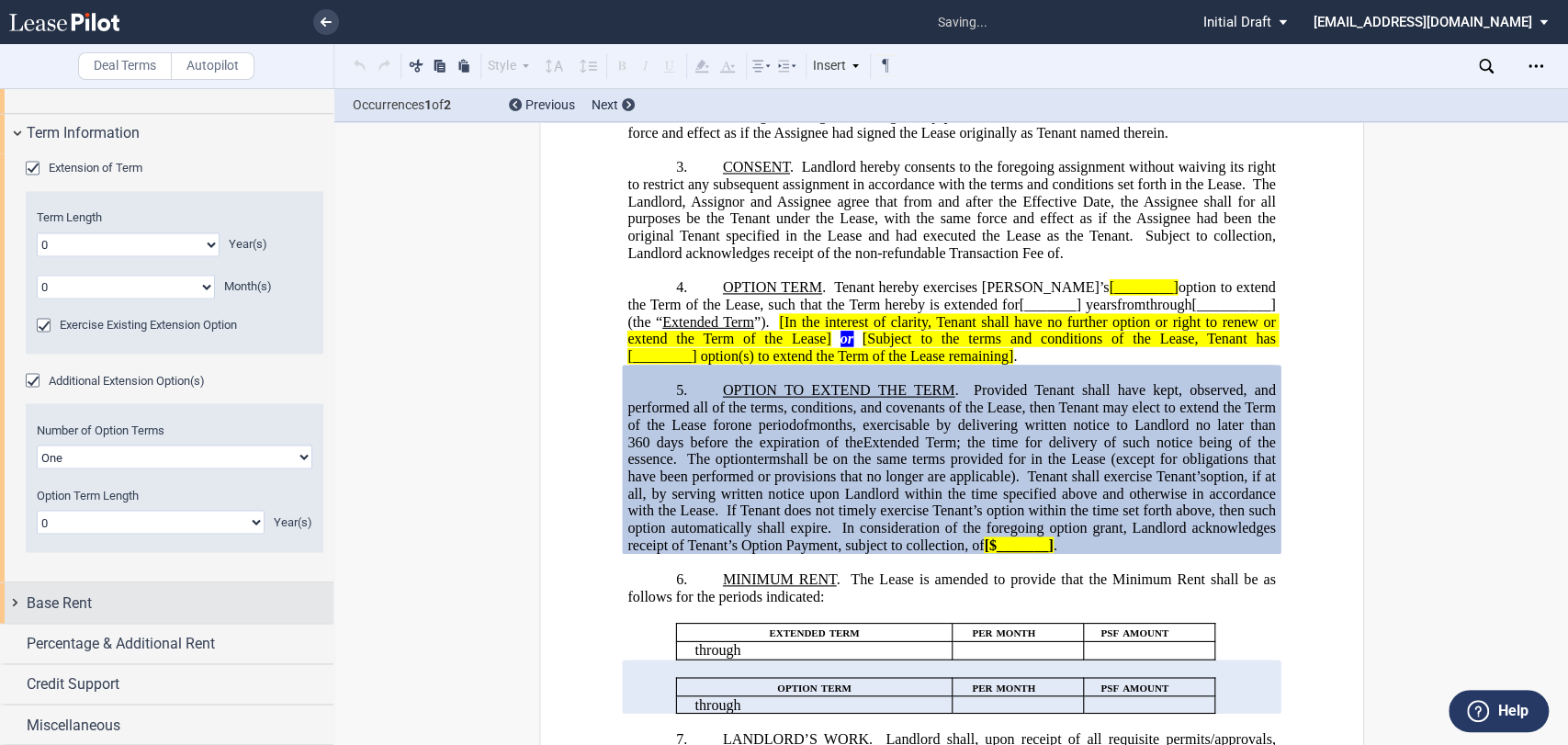
click at [110, 592] on div "Base Rent" at bounding box center [180, 603] width 306 height 22
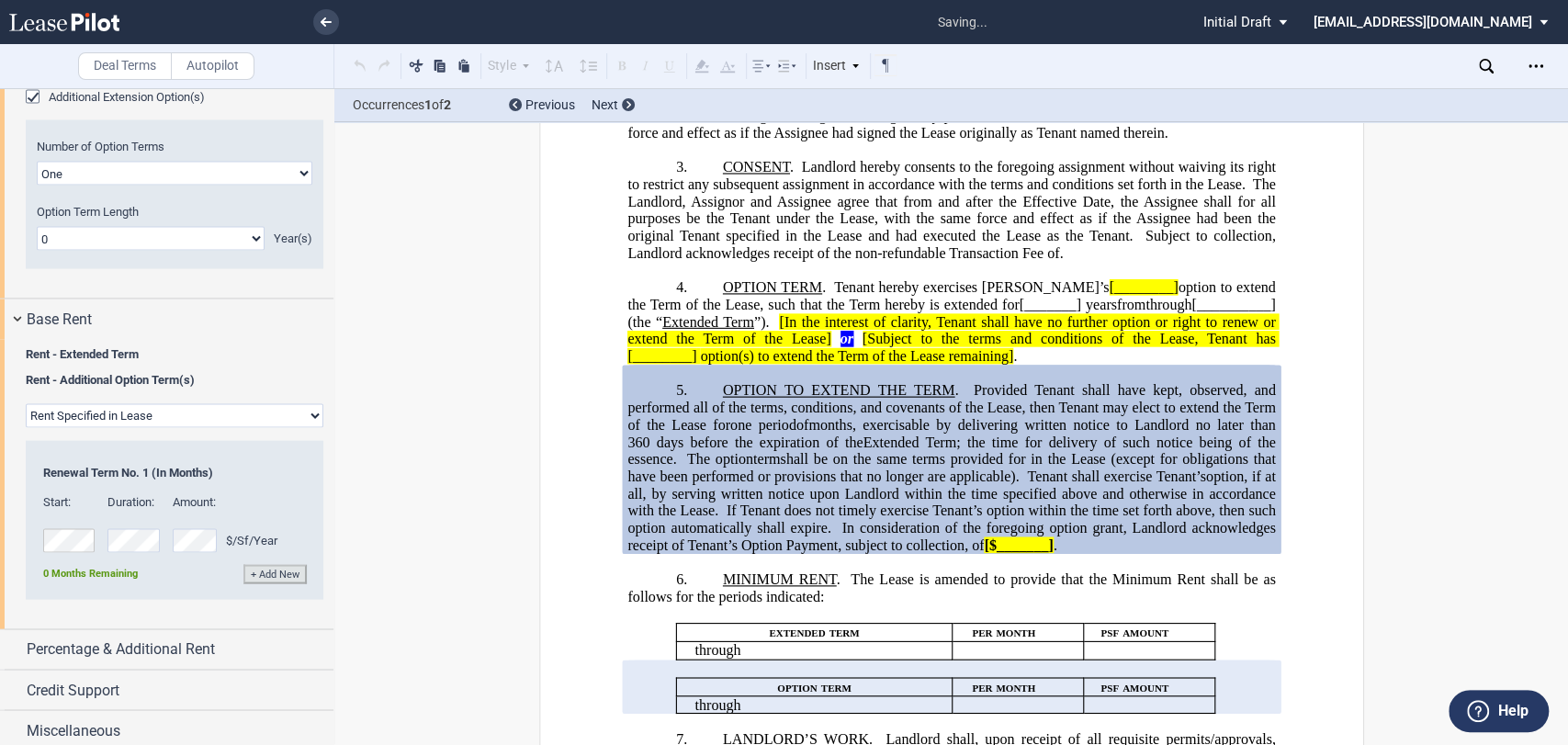
scroll to position [2366, 0]
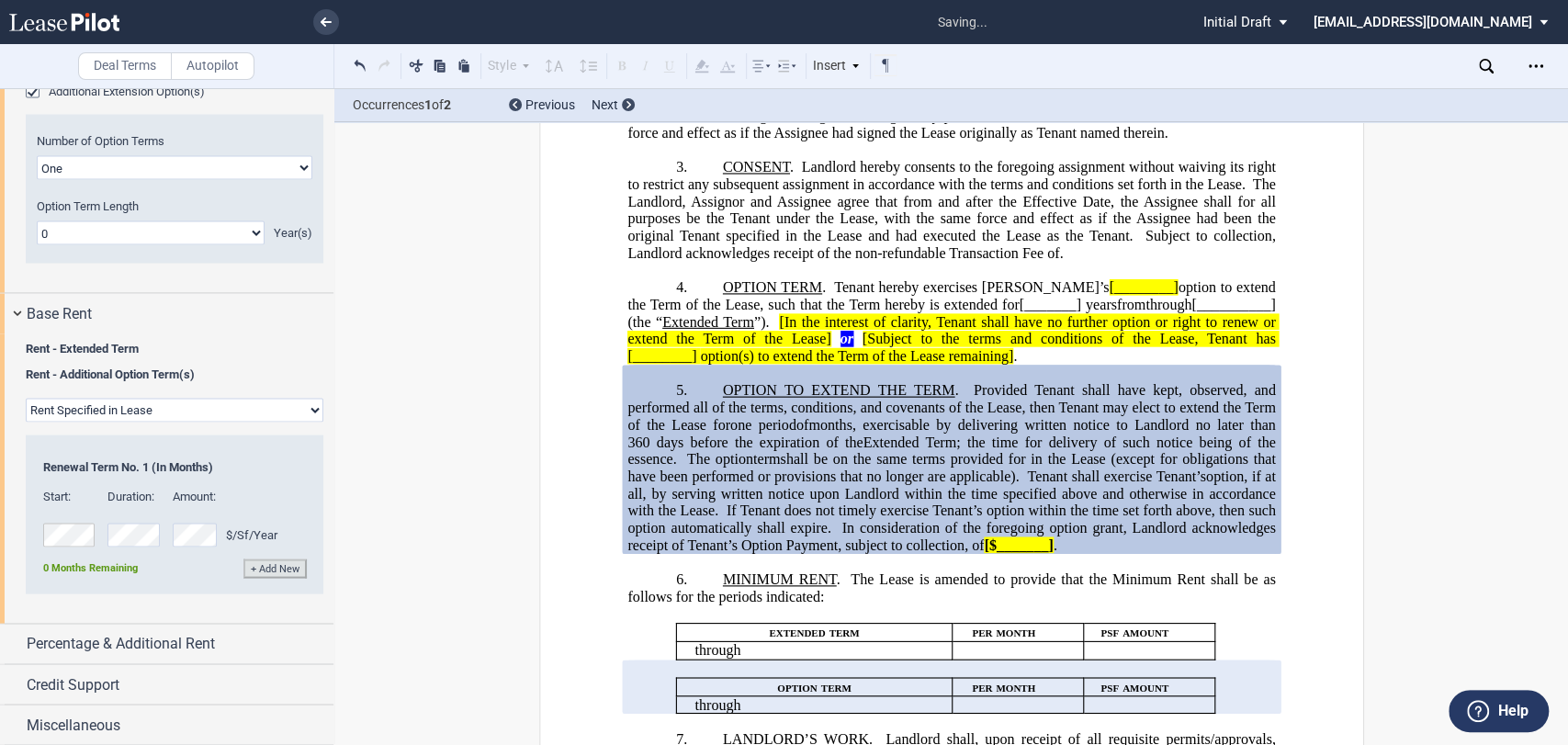
click at [121, 624] on div "Percentage & Additional Rent" at bounding box center [167, 644] width 333 height 40
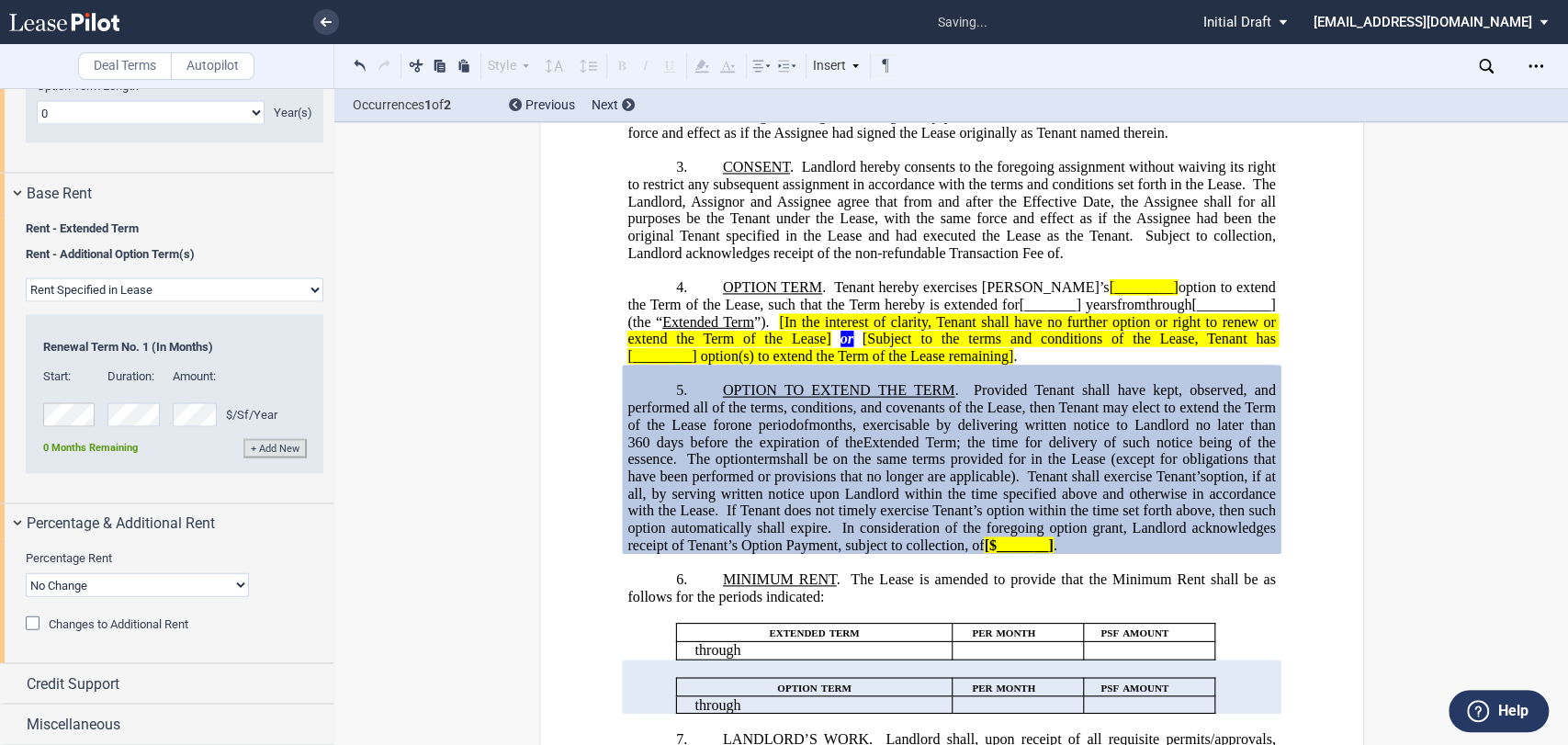
click at [113, 629] on span "Changes to Additional Rent" at bounding box center [119, 625] width 140 height 14
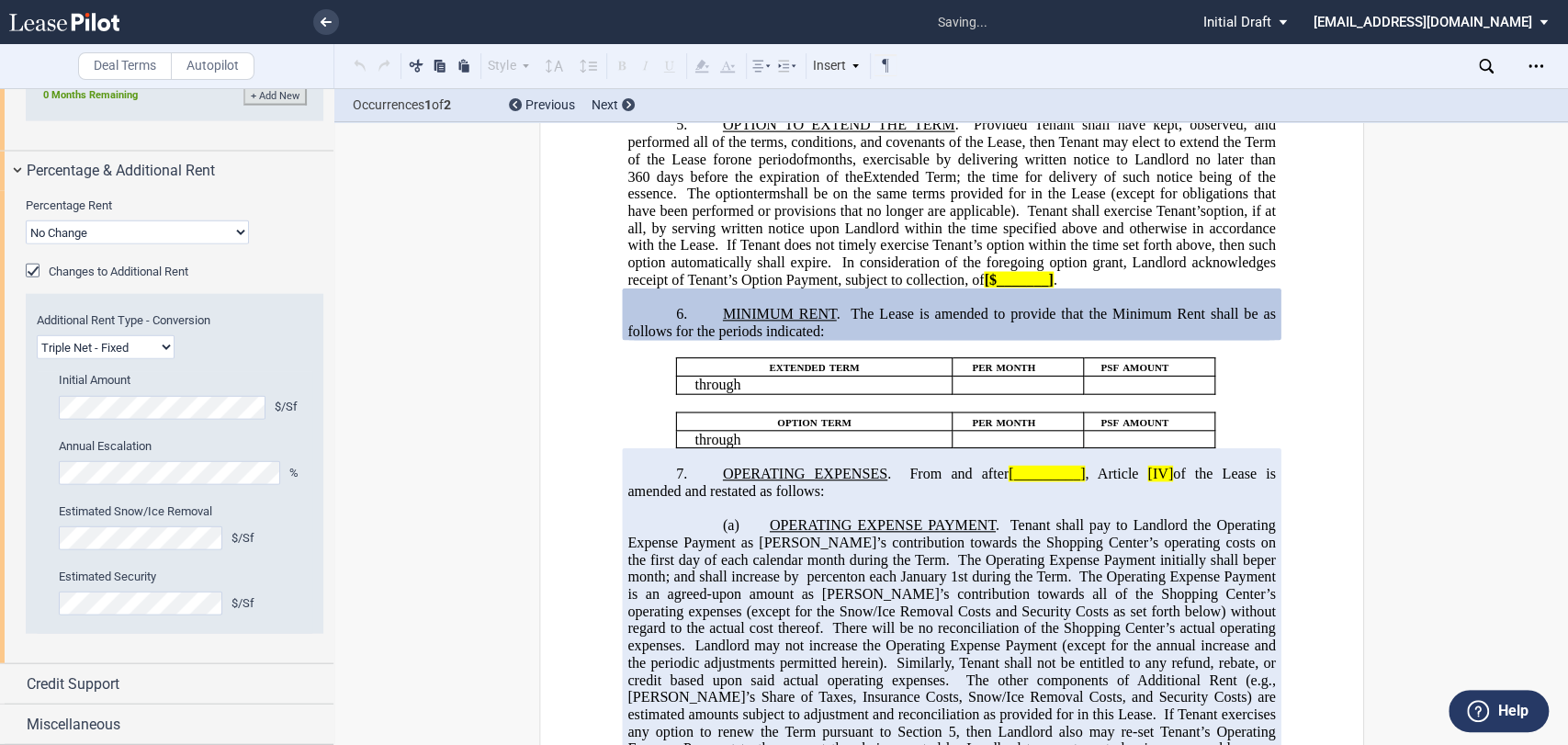
scroll to position [885, 0]
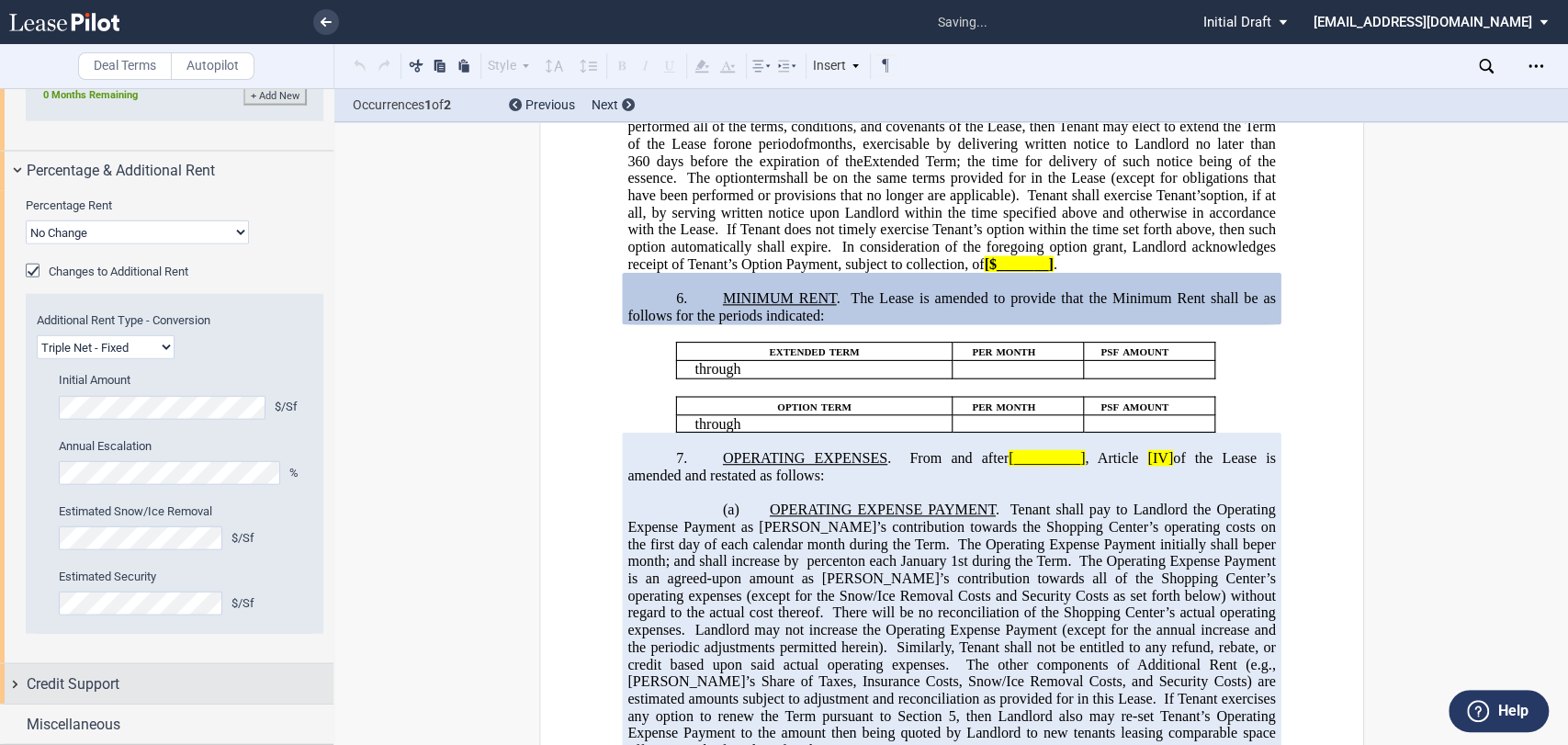
click at [114, 690] on span "Credit Support" at bounding box center [73, 685] width 93 height 22
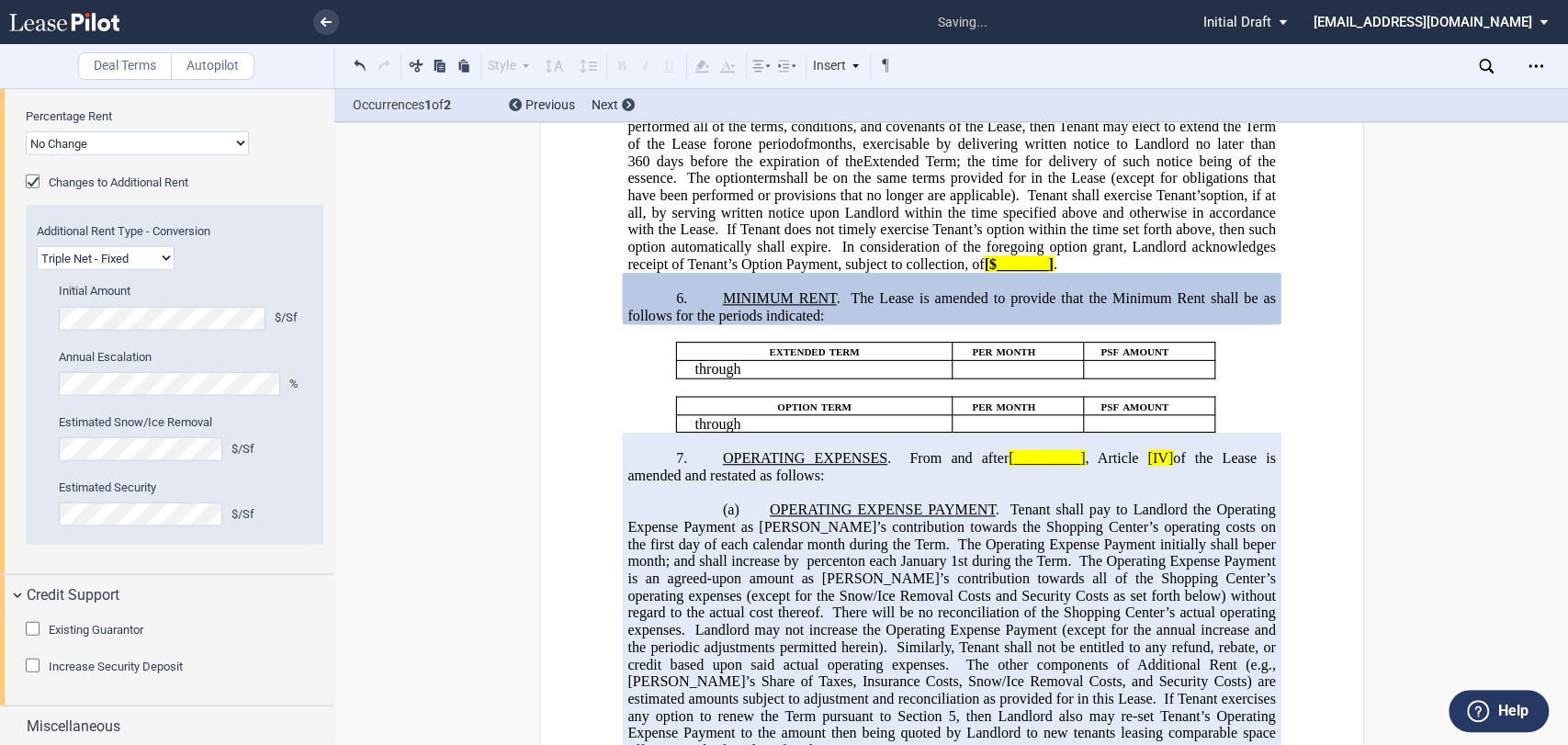
scroll to position [2929, 0]
click at [119, 633] on span "Existing Guarantor" at bounding box center [96, 628] width 95 height 14
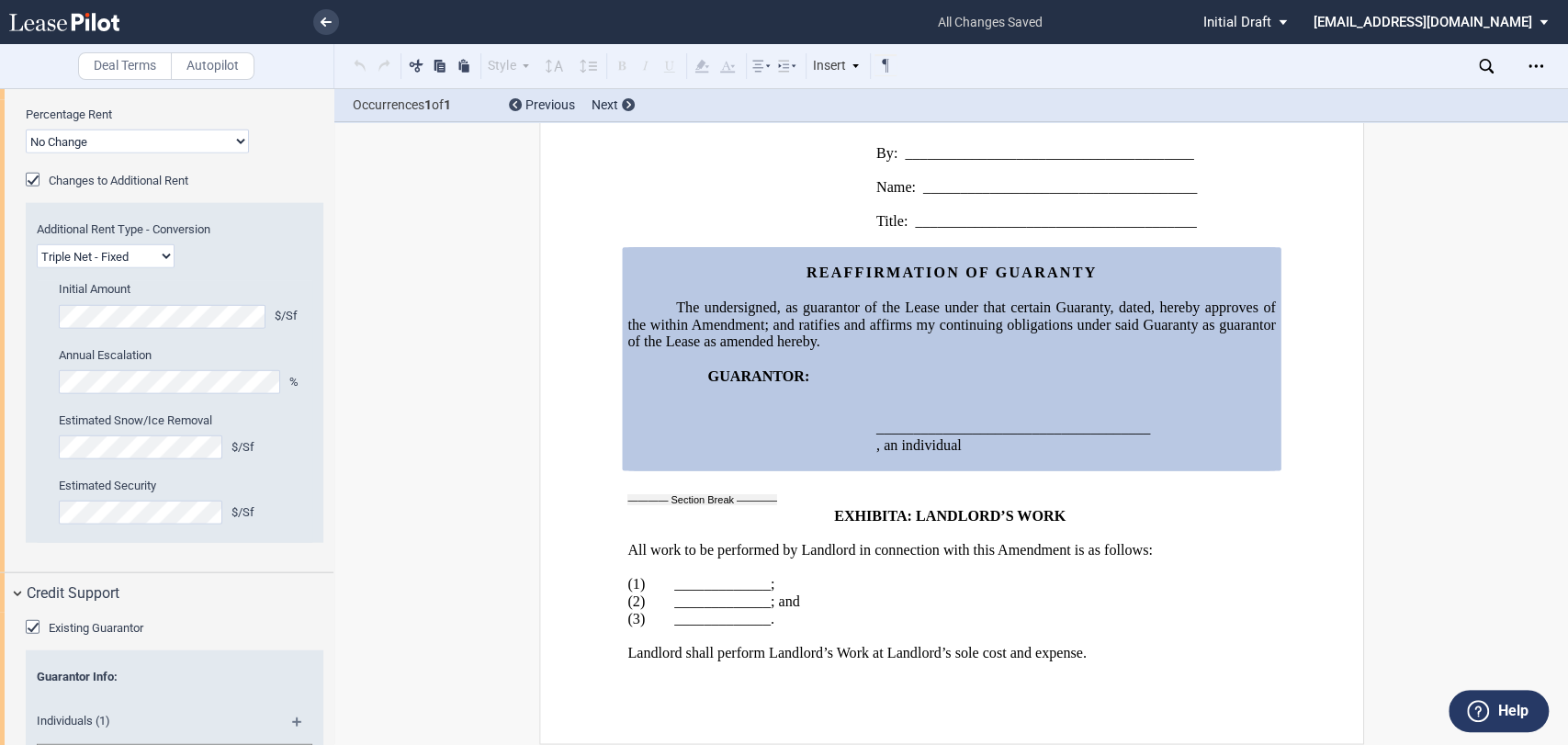
scroll to position [3322, 0]
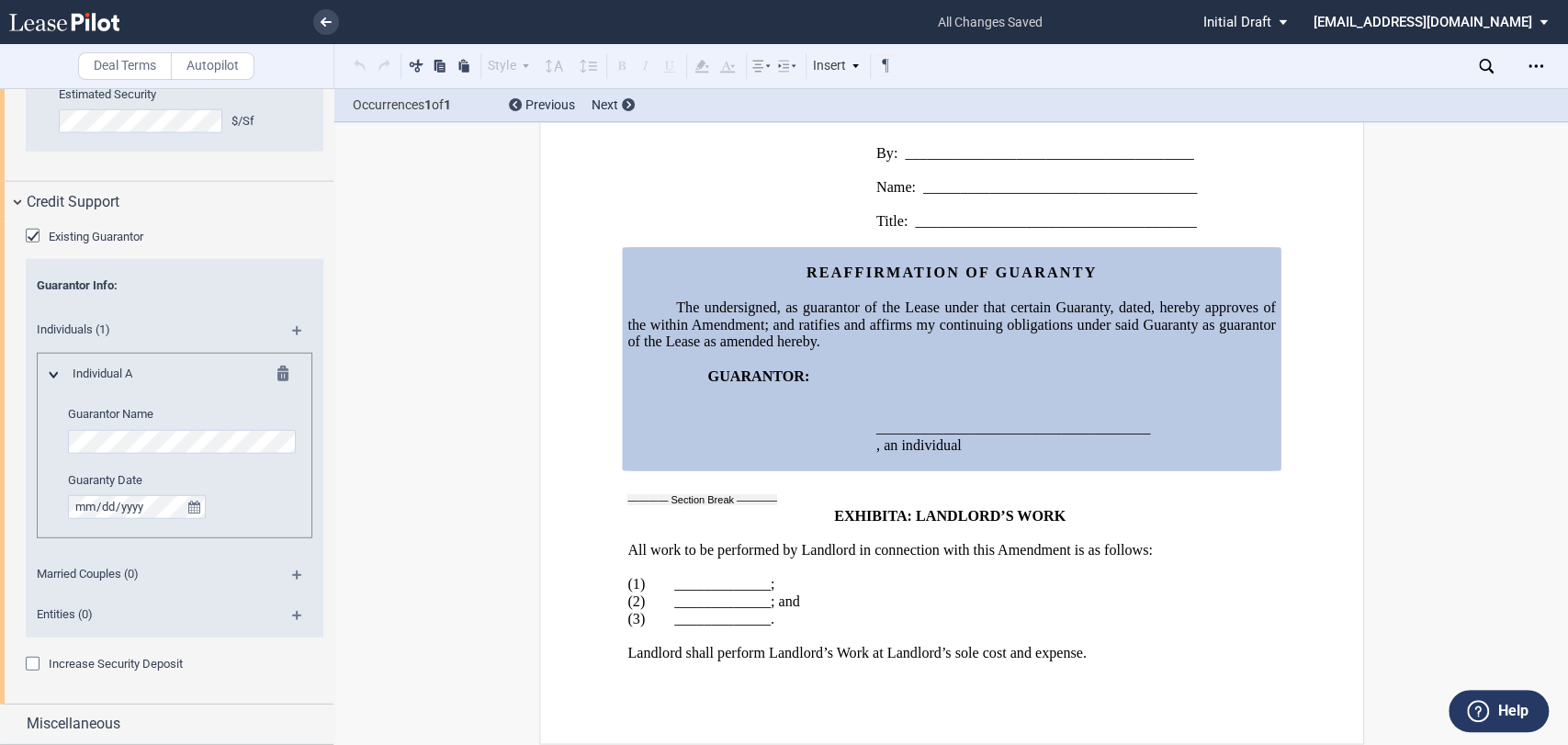
click at [124, 657] on span "Increase Security Deposit" at bounding box center [116, 664] width 134 height 14
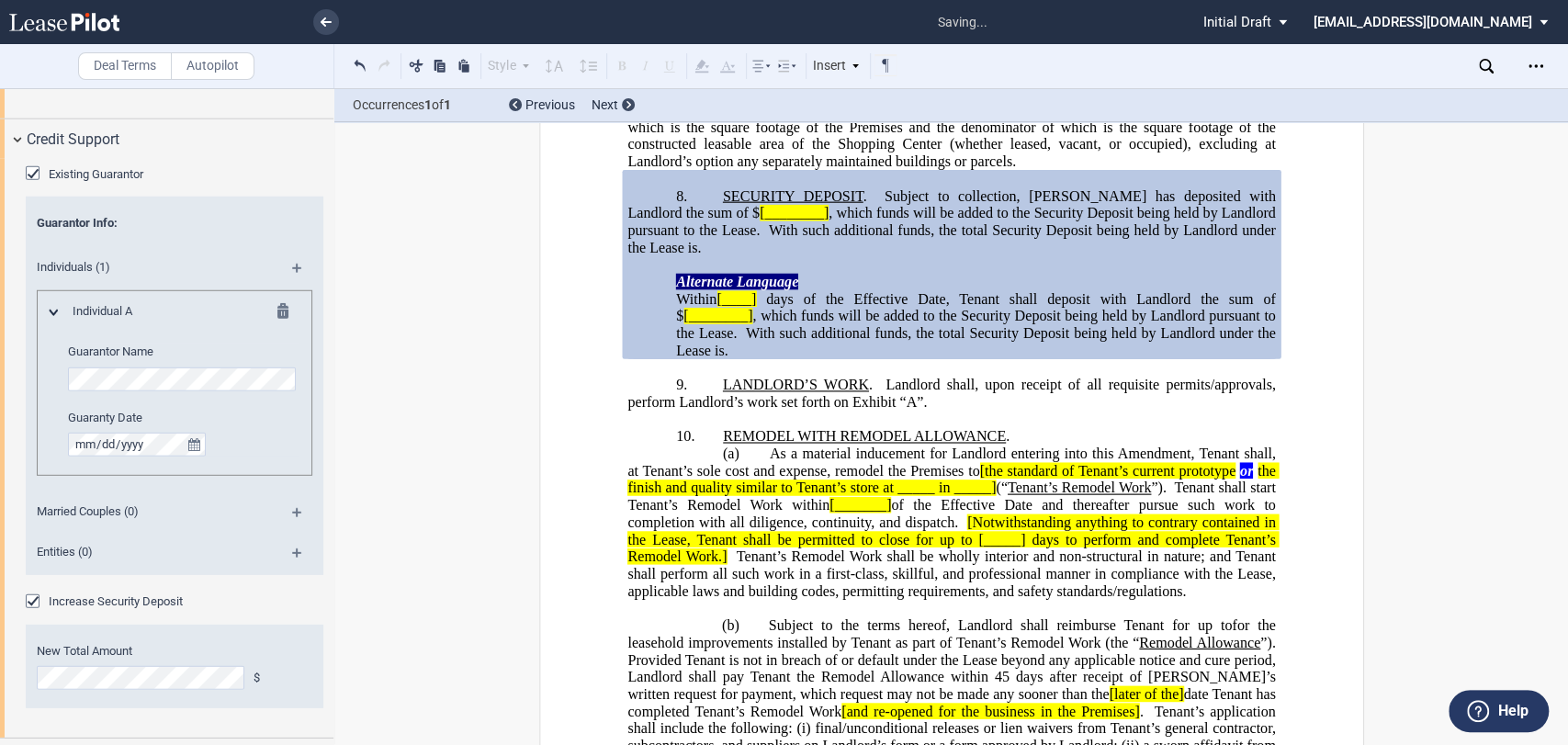
scroll to position [3417, 0]
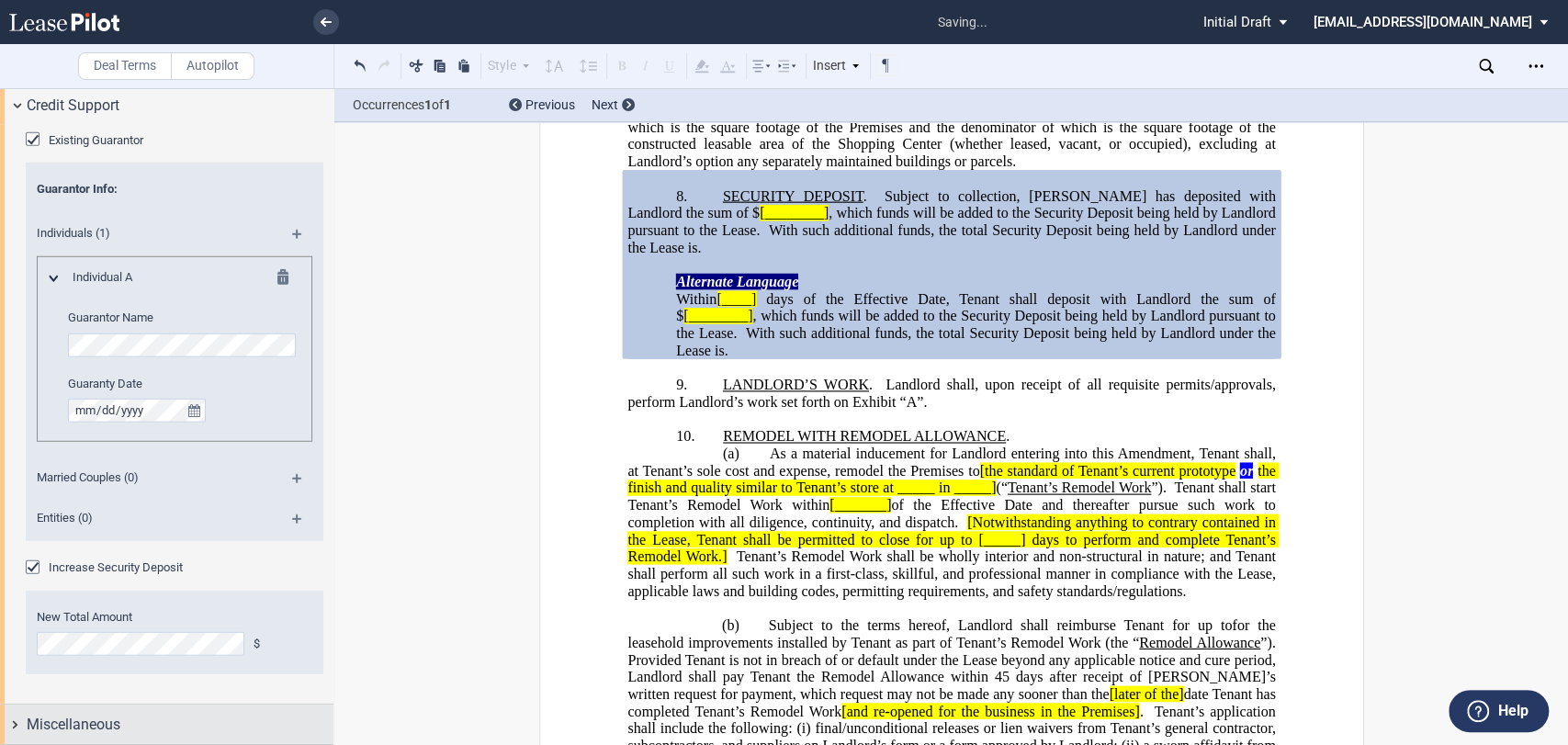
click at [128, 706] on div "Miscellaneous" at bounding box center [167, 725] width 333 height 40
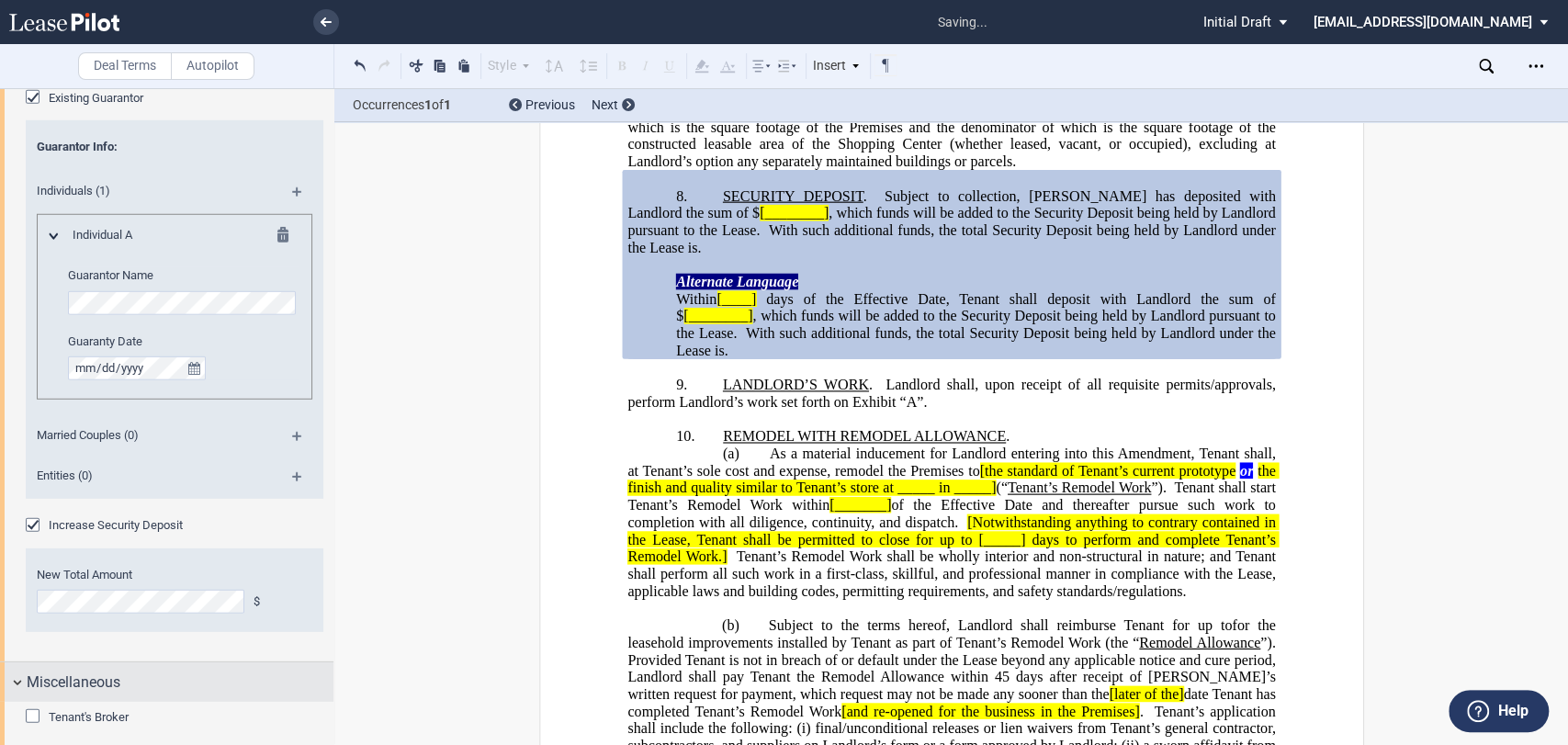
scroll to position [0, 0]
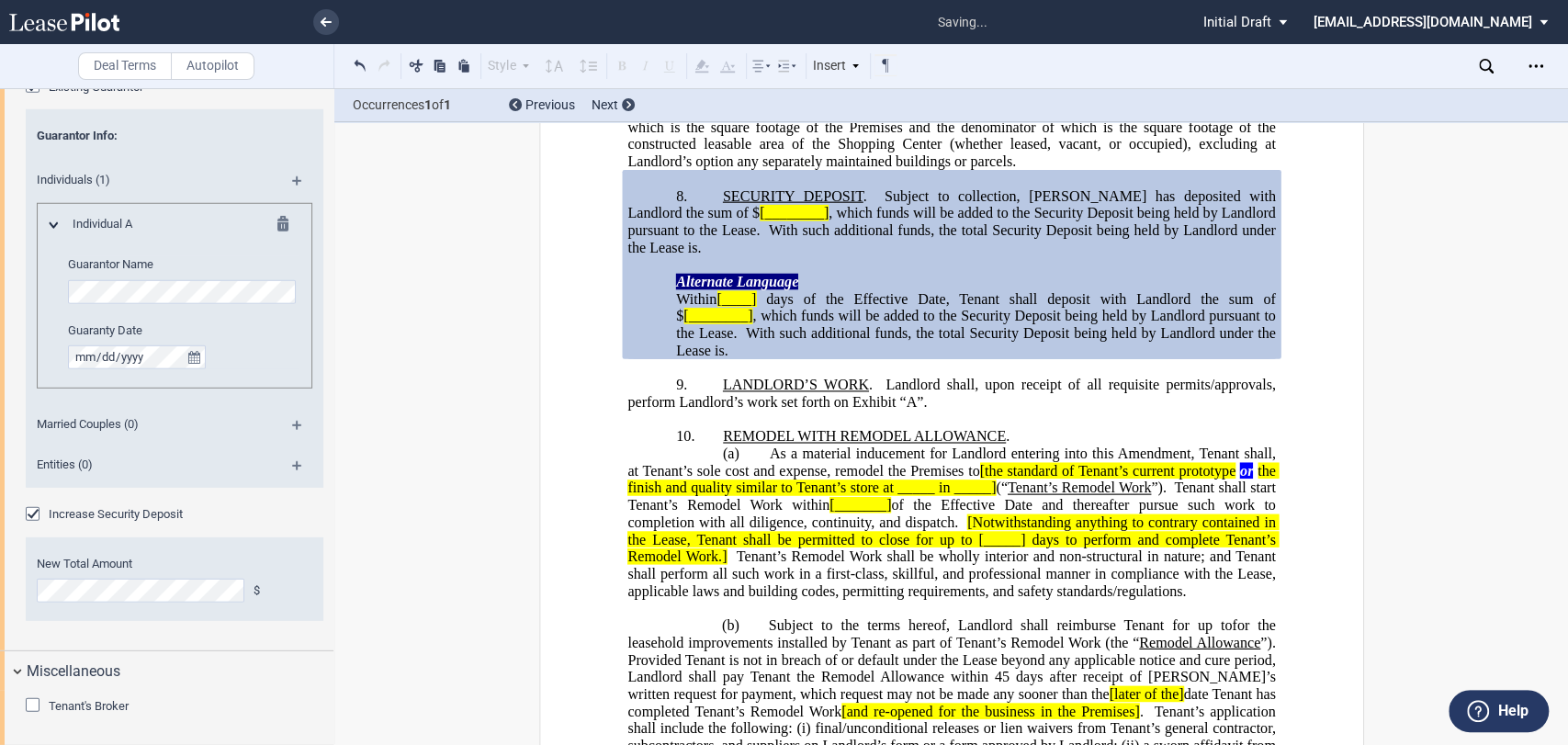
click at [107, 708] on span "Tenant's Broker" at bounding box center [89, 706] width 80 height 14
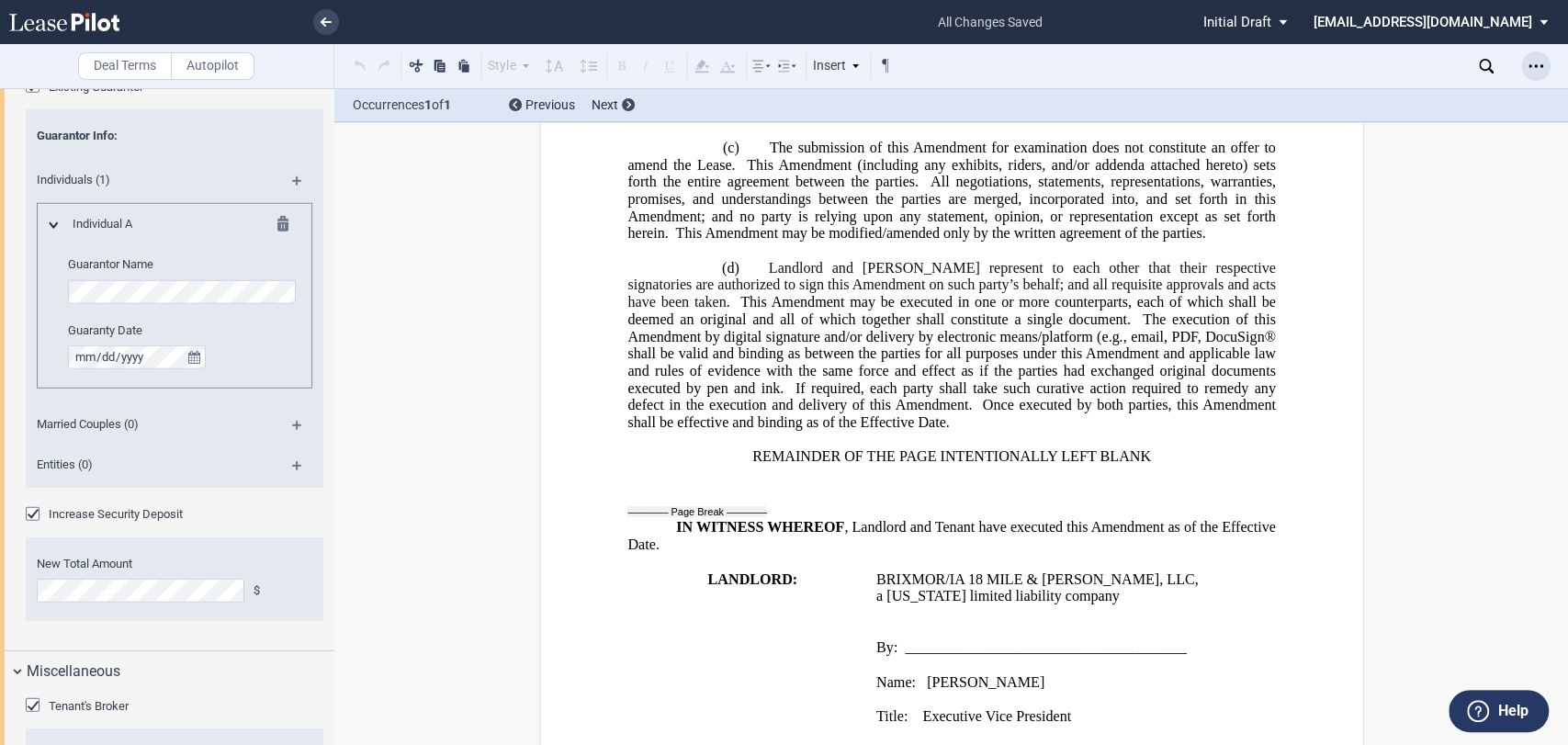
click at [1536, 66] on use "Open Lease options menu" at bounding box center [1536, 65] width 15 height 3
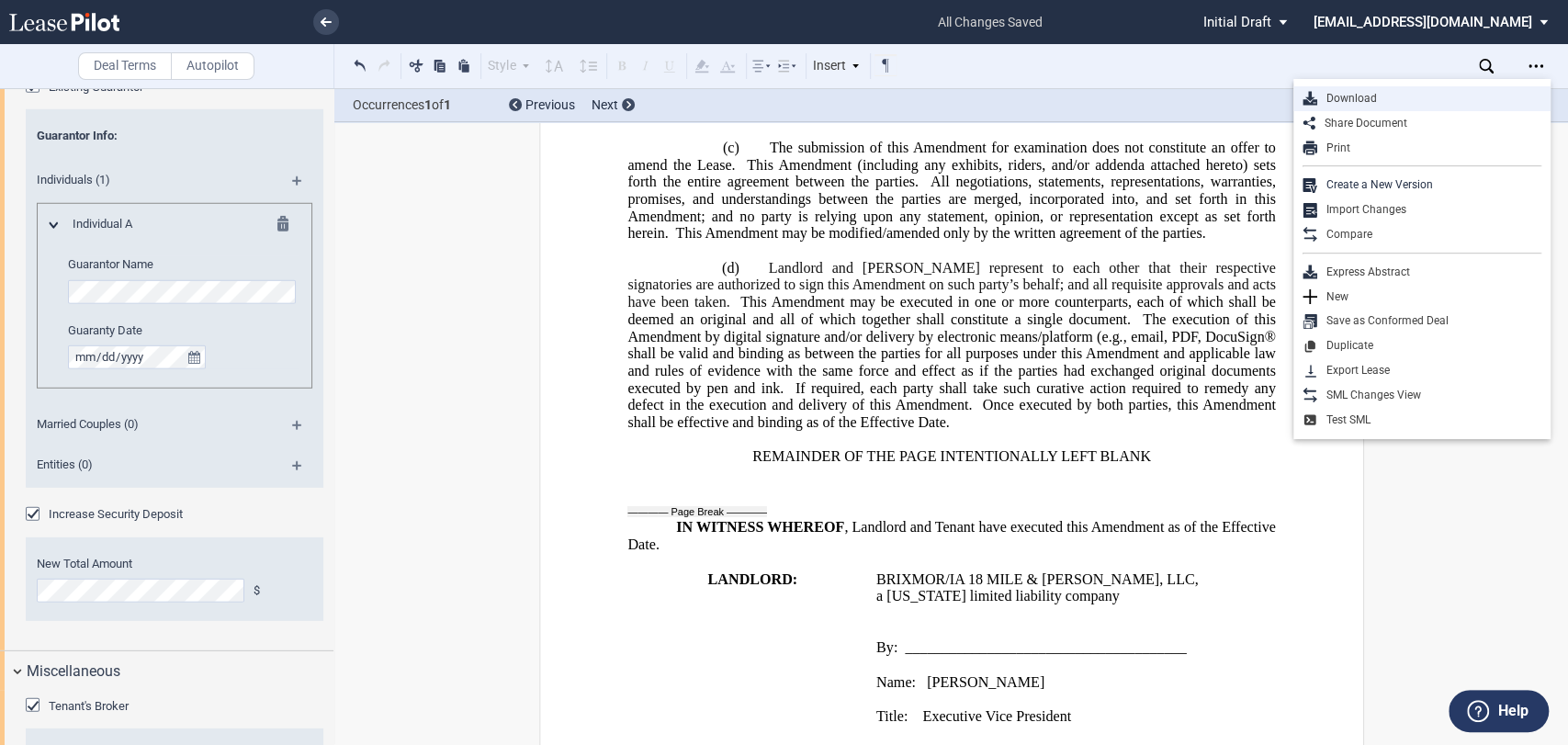
click at [1330, 98] on div "Download" at bounding box center [1429, 99] width 225 height 16
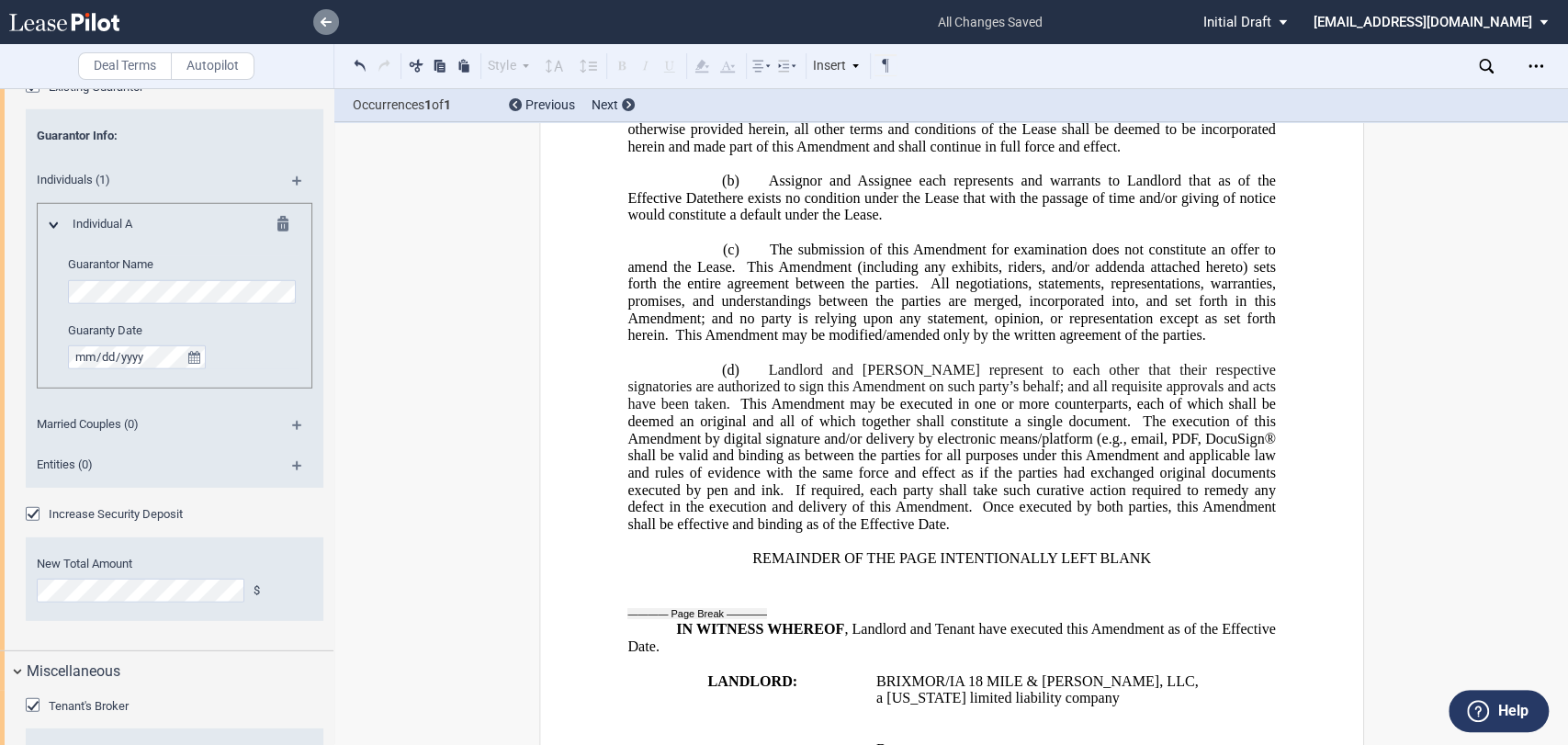
click at [322, 16] on link at bounding box center [326, 22] width 26 height 26
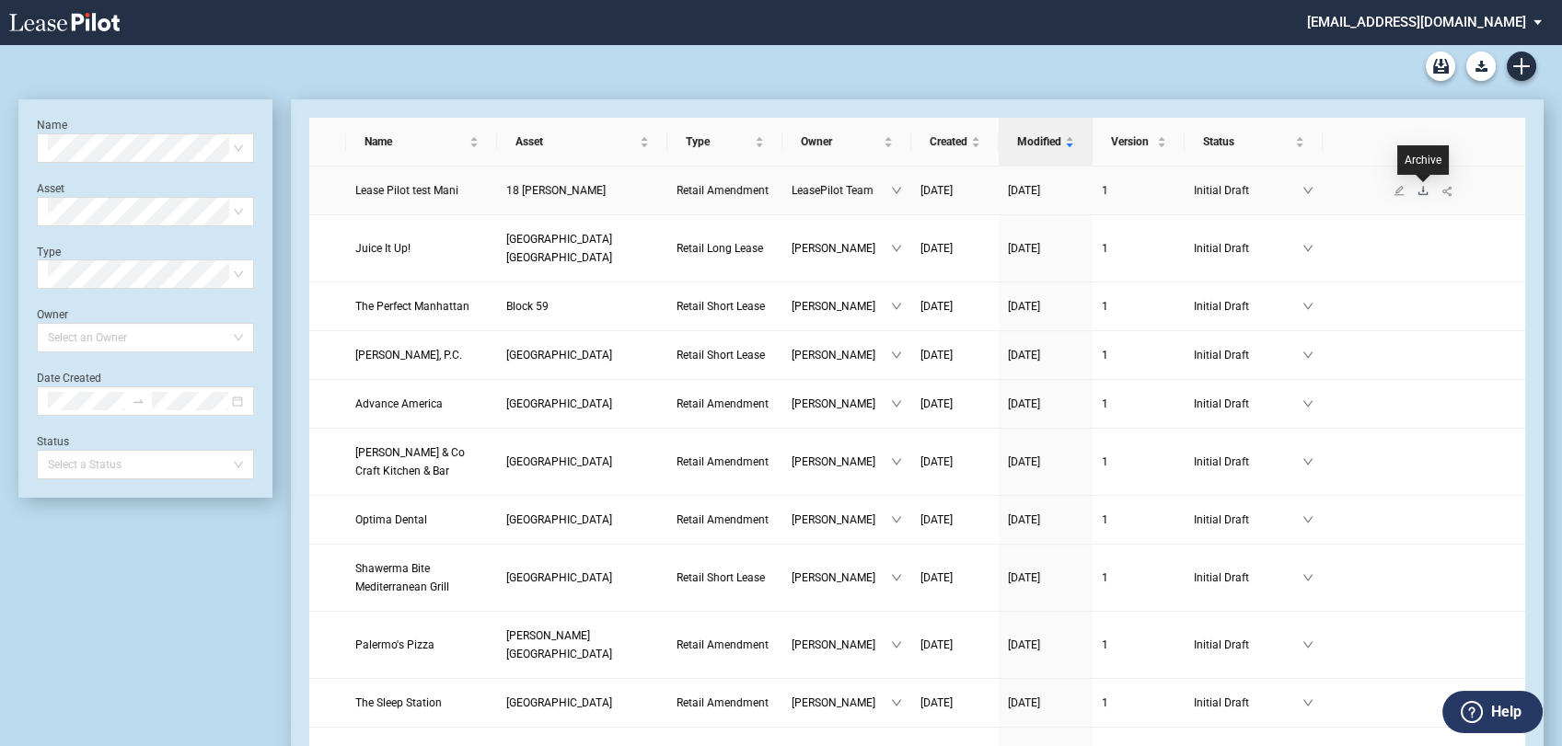
click at [1424, 190] on icon "download" at bounding box center [1422, 190] width 11 height 11
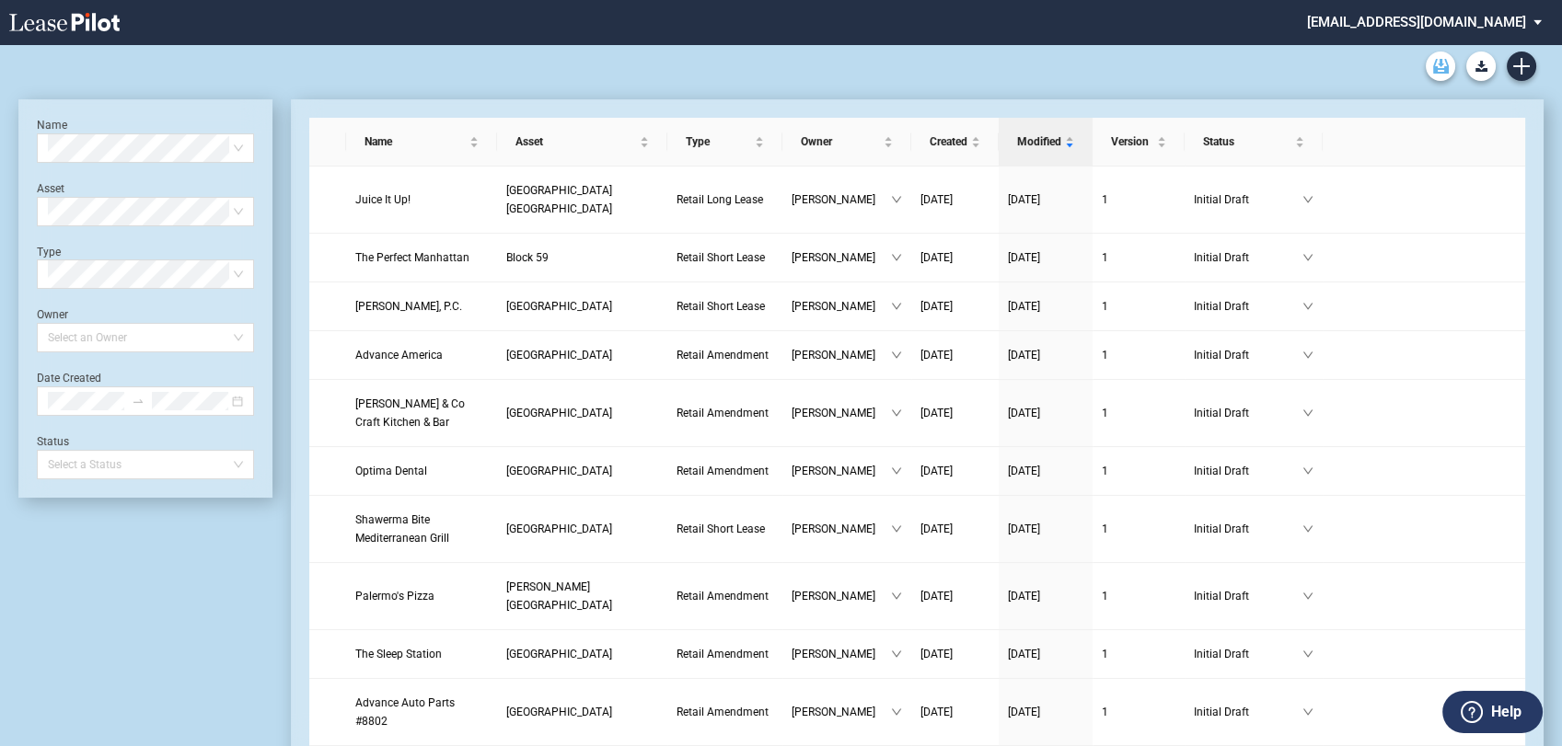
click at [1441, 71] on icon "Archive" at bounding box center [1441, 66] width 16 height 15
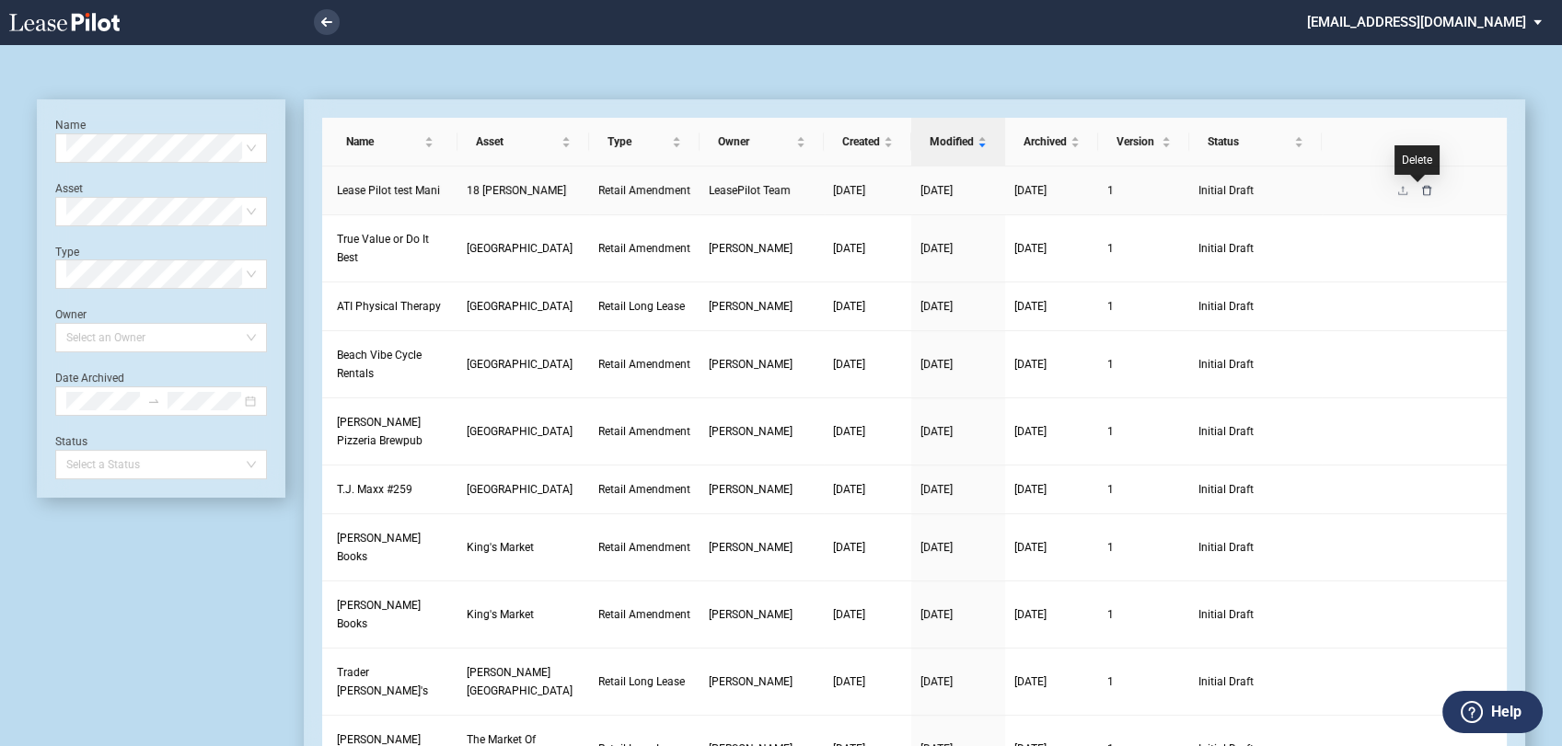
click at [1421, 192] on icon "delete" at bounding box center [1426, 190] width 11 height 11
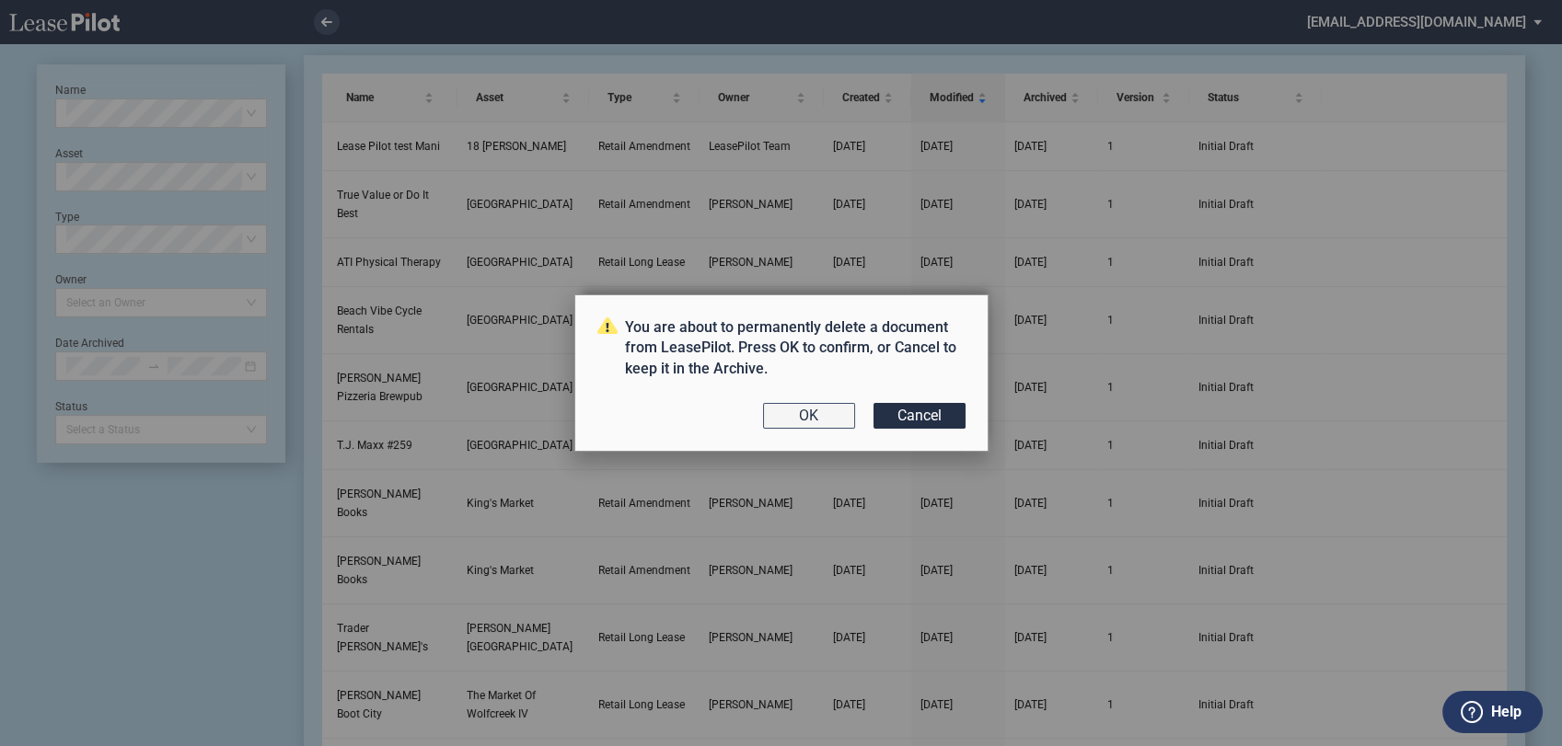
click at [793, 411] on button "OK" at bounding box center [809, 416] width 92 height 26
